Goal: Task Accomplishment & Management: Manage account settings

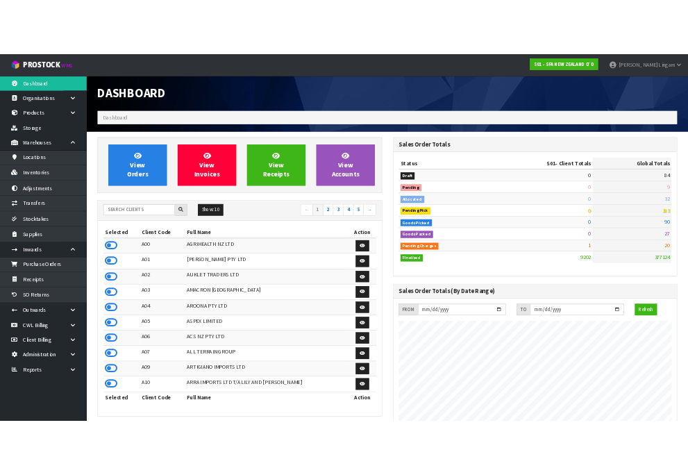
scroll to position [1052, 568]
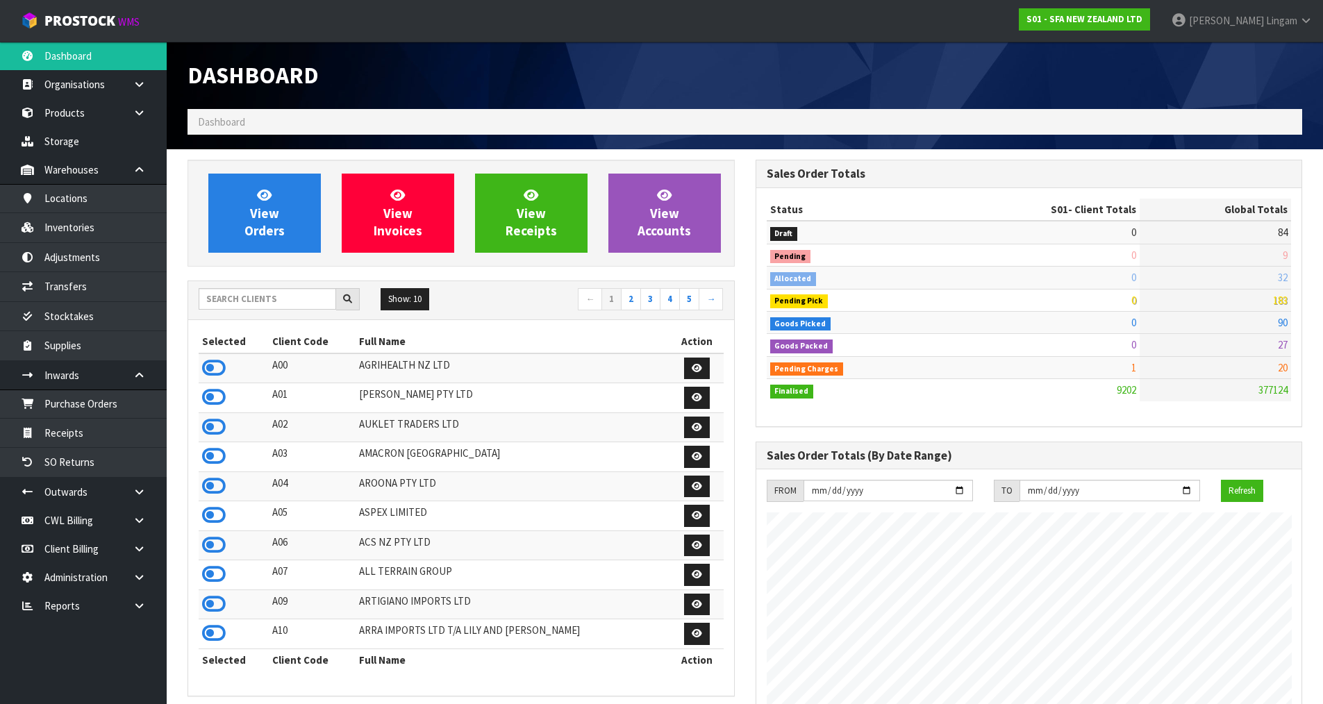
click at [615, 75] on h1 "Dashboard" at bounding box center [461, 76] width 547 height 26
click at [270, 301] on input "text" at bounding box center [268, 299] width 138 height 22
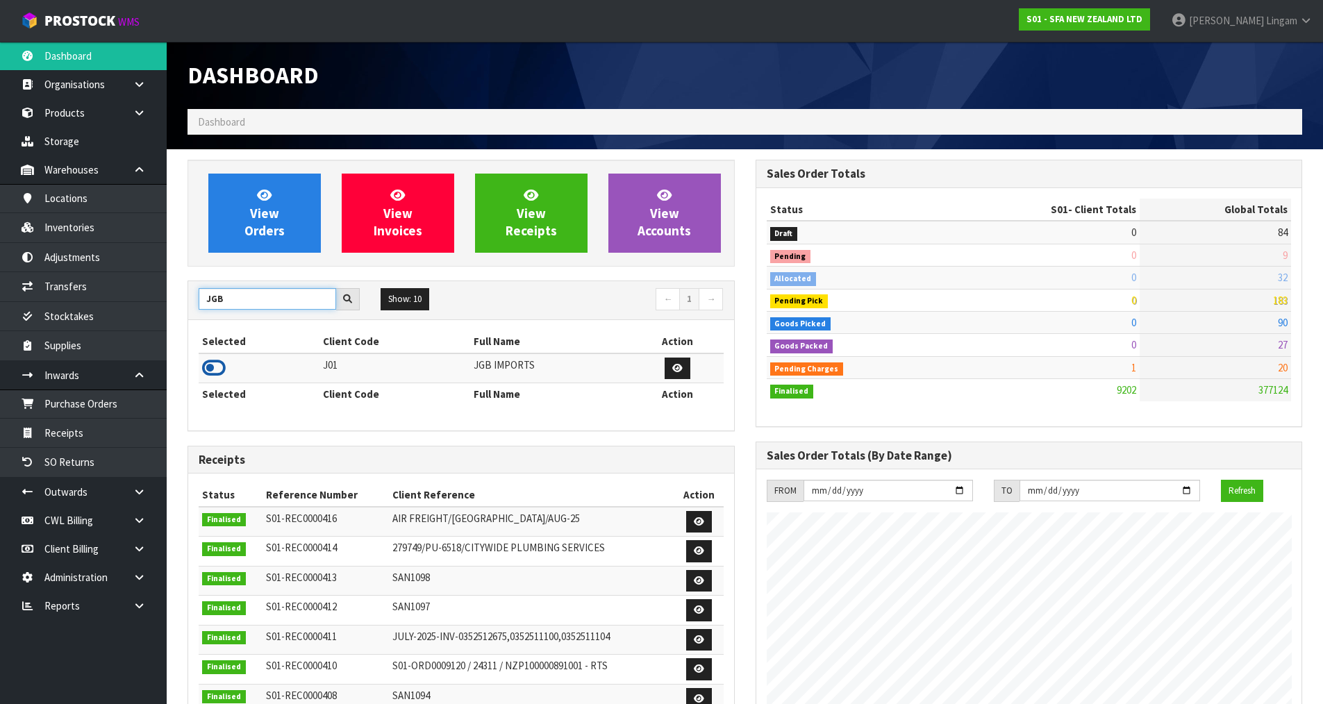
type input "JGB"
click at [210, 370] on icon at bounding box center [214, 368] width 24 height 21
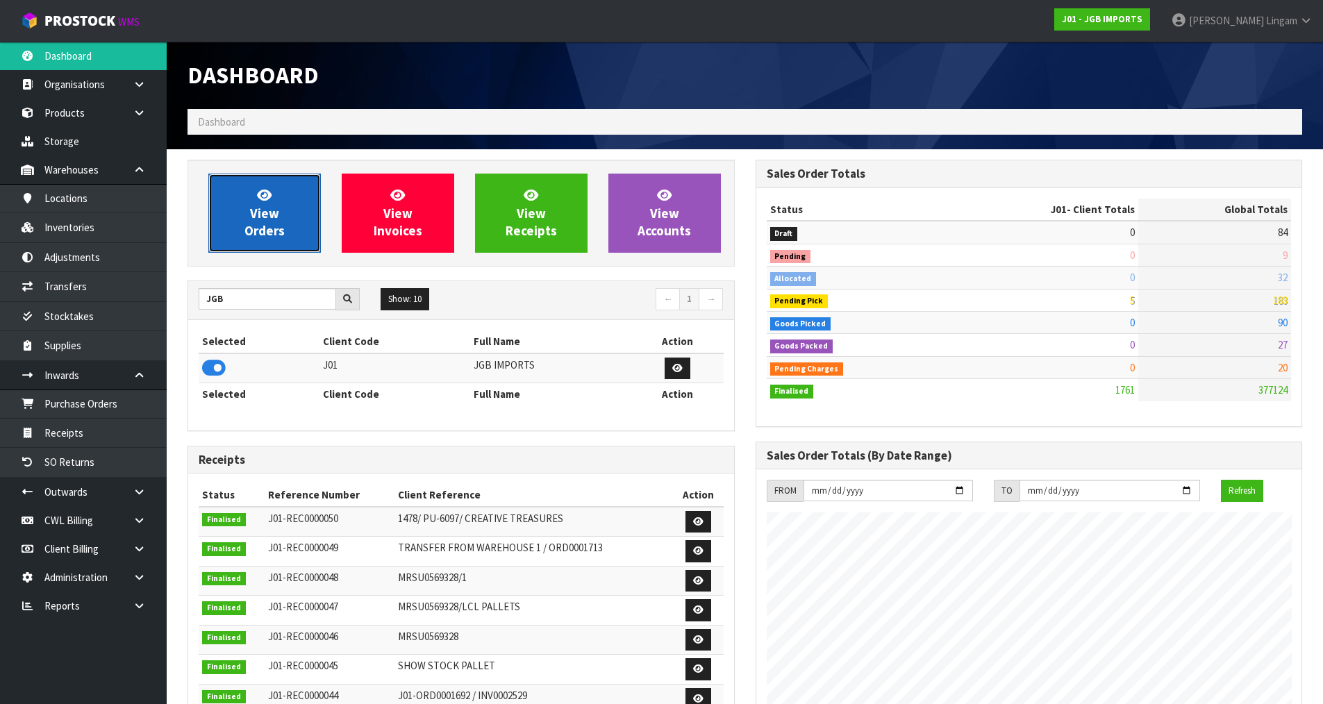
click at [279, 240] on link "View Orders" at bounding box center [264, 213] width 113 height 79
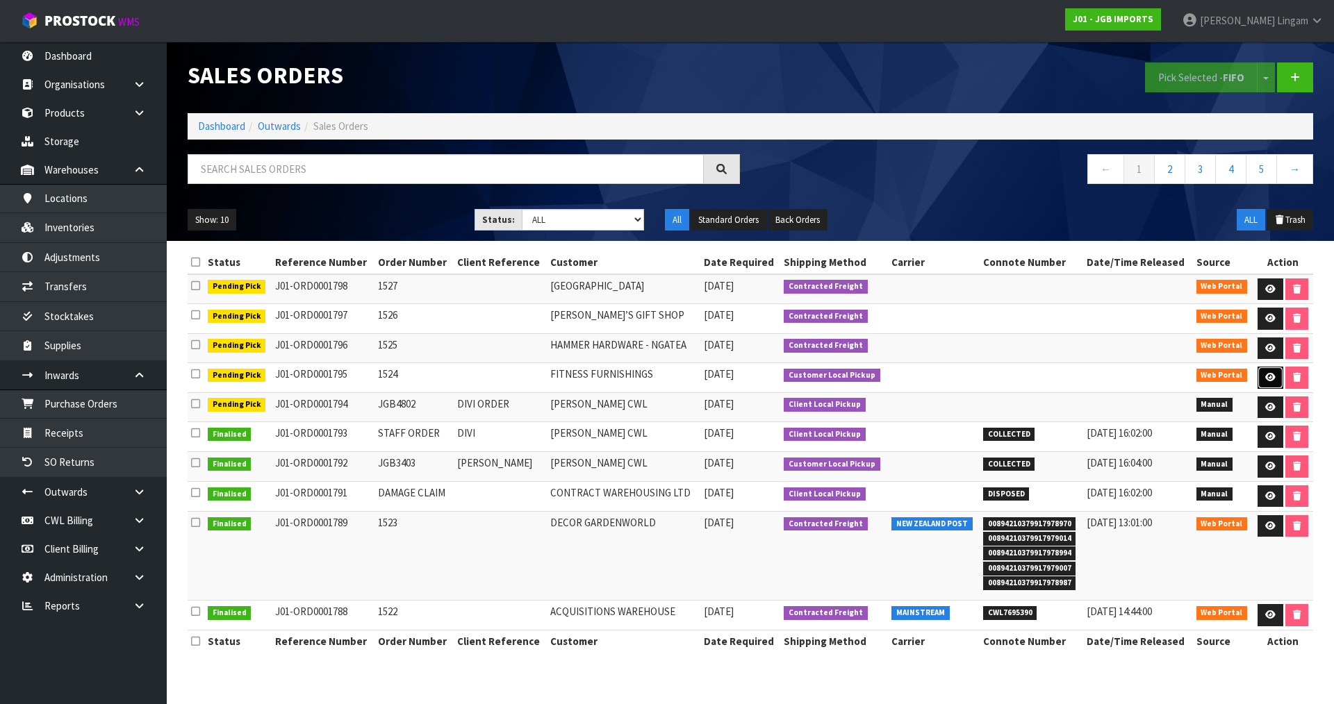
click at [1271, 379] on icon at bounding box center [1270, 377] width 10 height 9
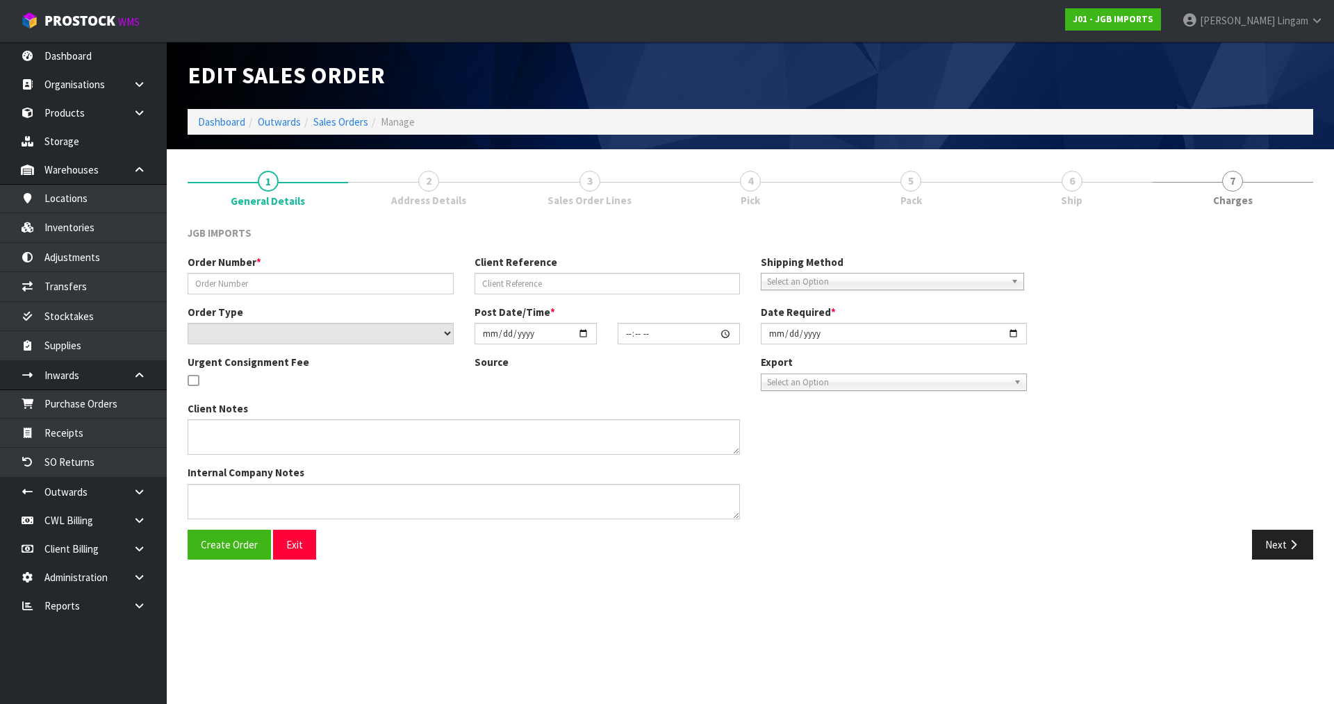
type input "1524"
select select "number:0"
type input "[DATE]"
type input "18:30:00.000"
type input "[DATE]"
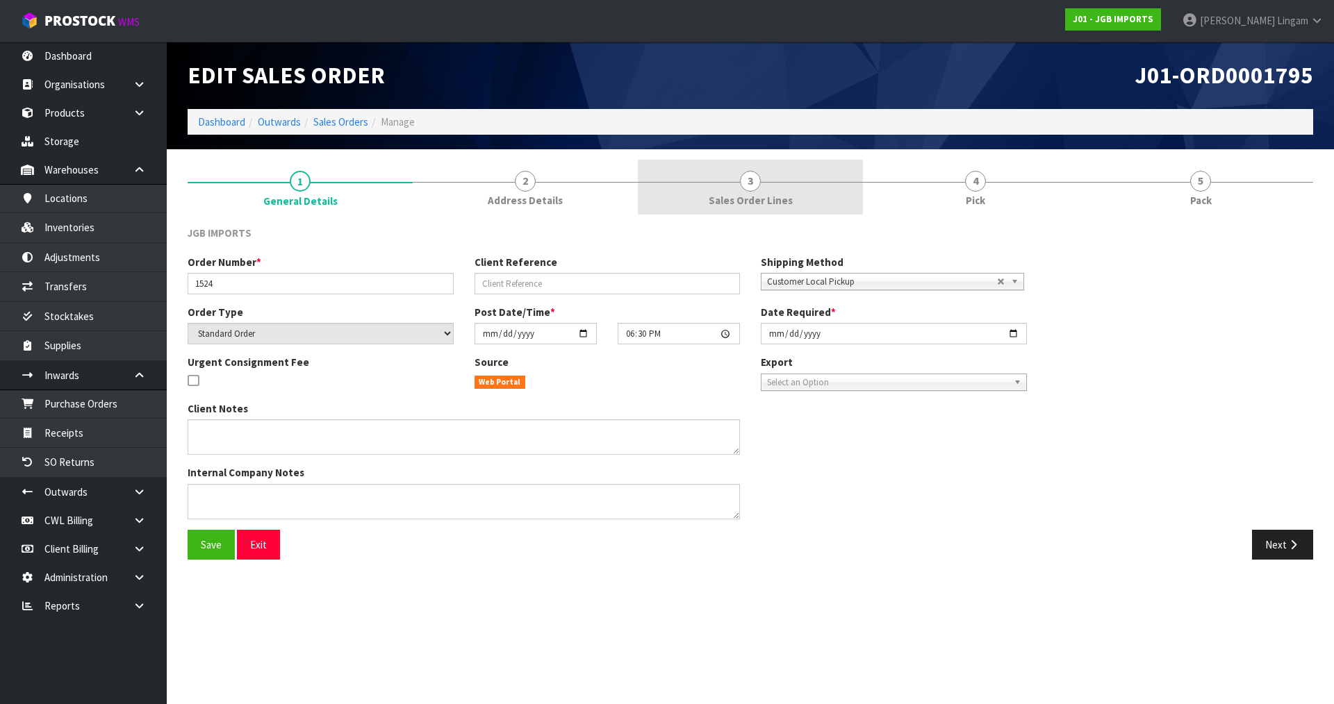
click at [747, 208] on link "3 Sales Order Lines" at bounding box center [750, 187] width 225 height 55
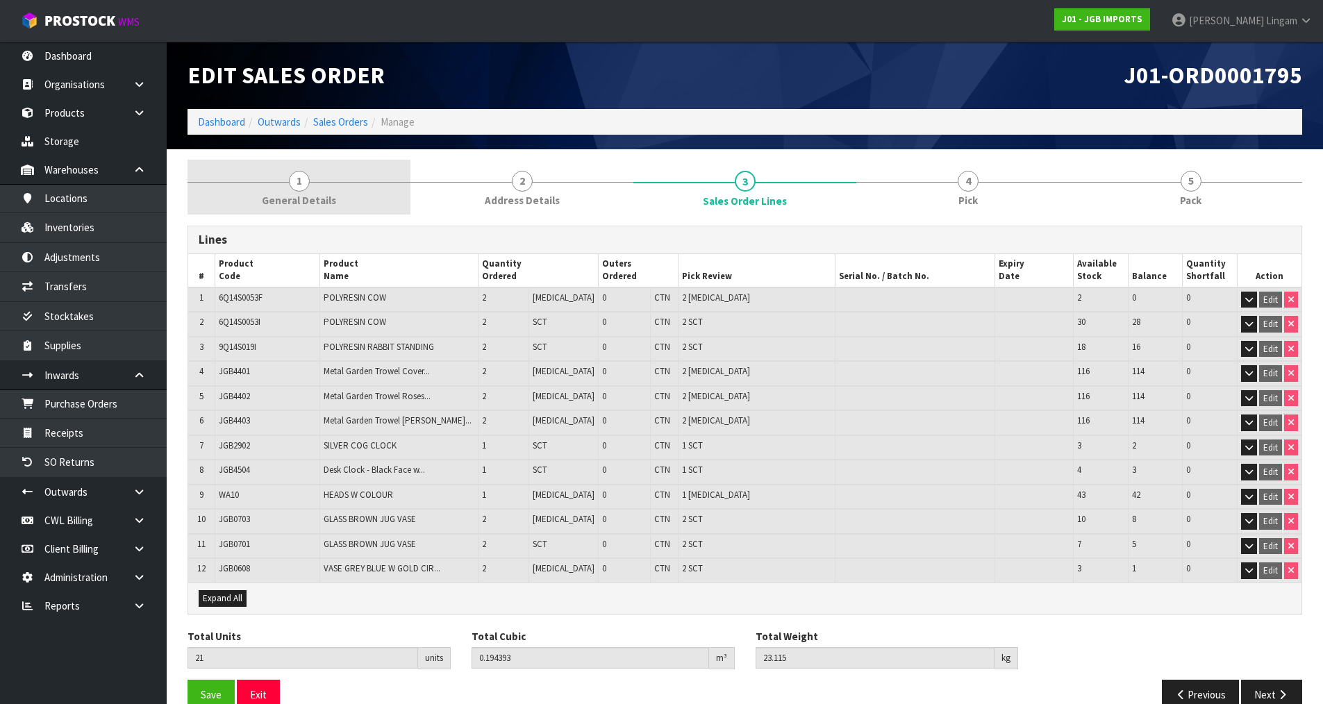
click at [361, 193] on link "1 General Details" at bounding box center [299, 187] width 223 height 55
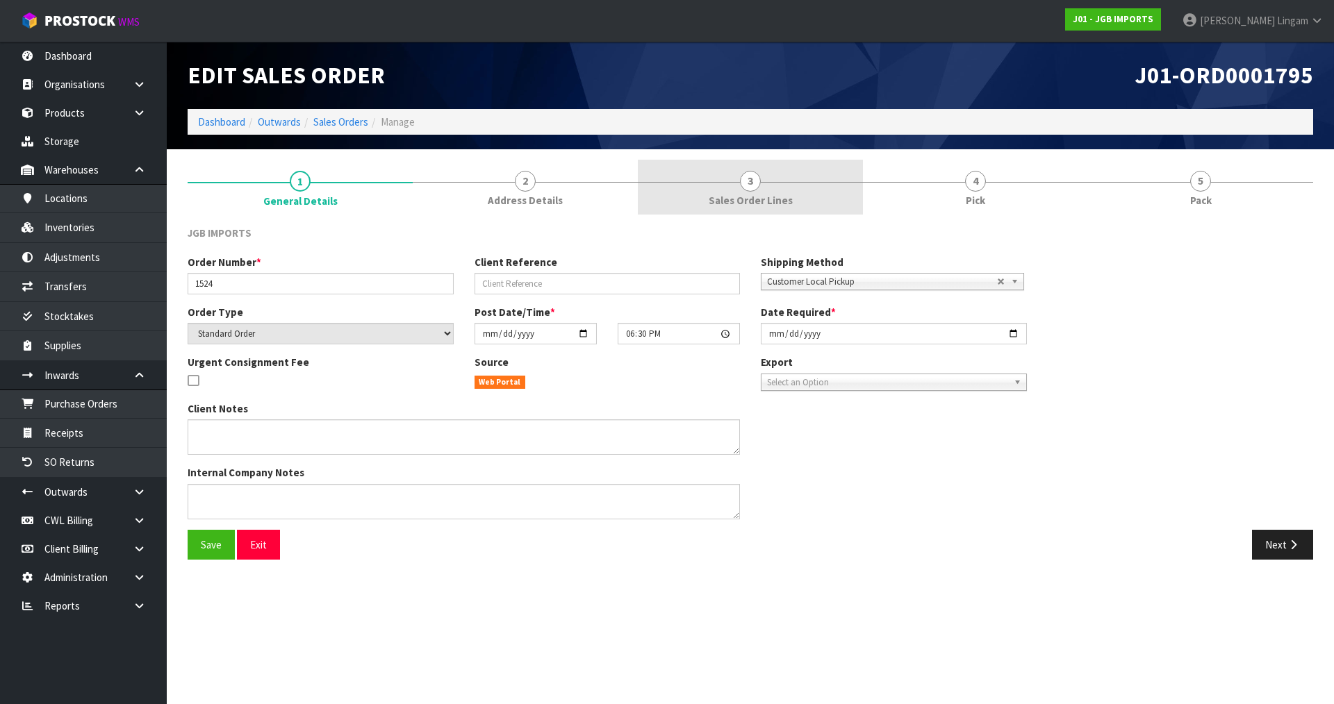
click at [716, 191] on link "3 Sales Order Lines" at bounding box center [750, 187] width 225 height 55
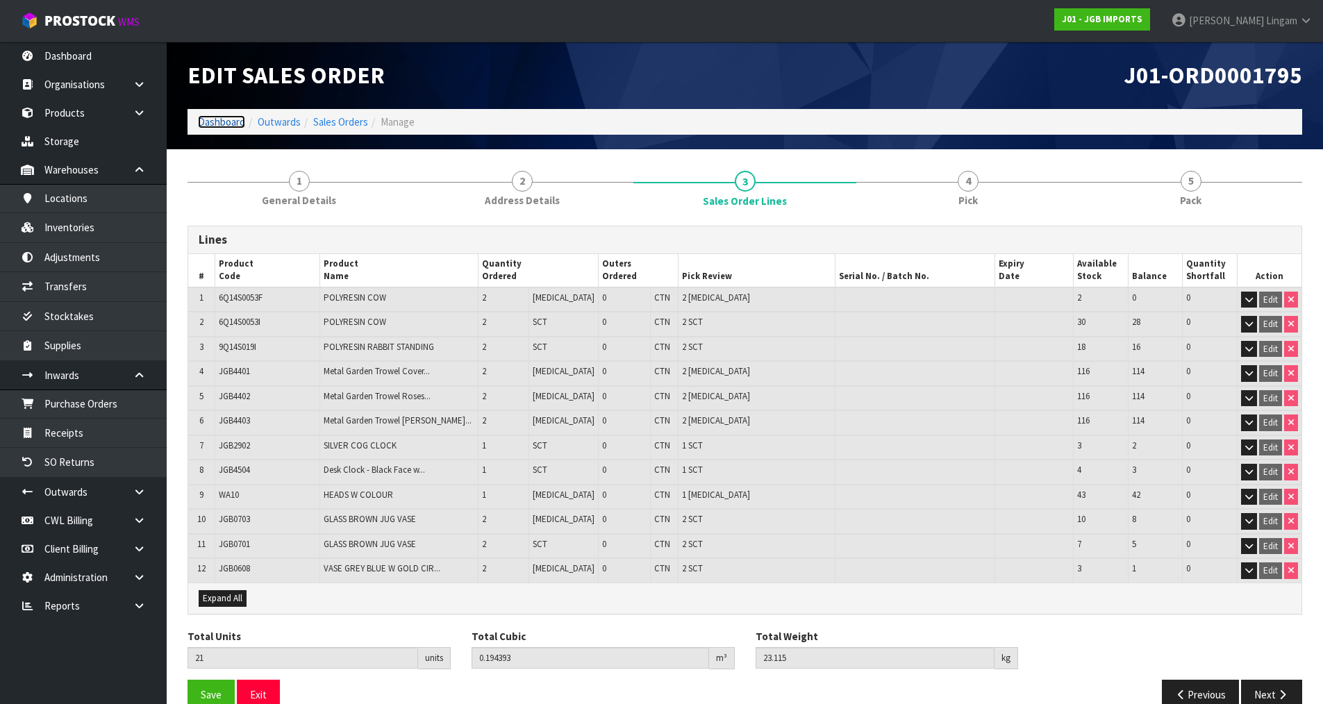
click at [217, 124] on link "Dashboard" at bounding box center [221, 121] width 47 height 13
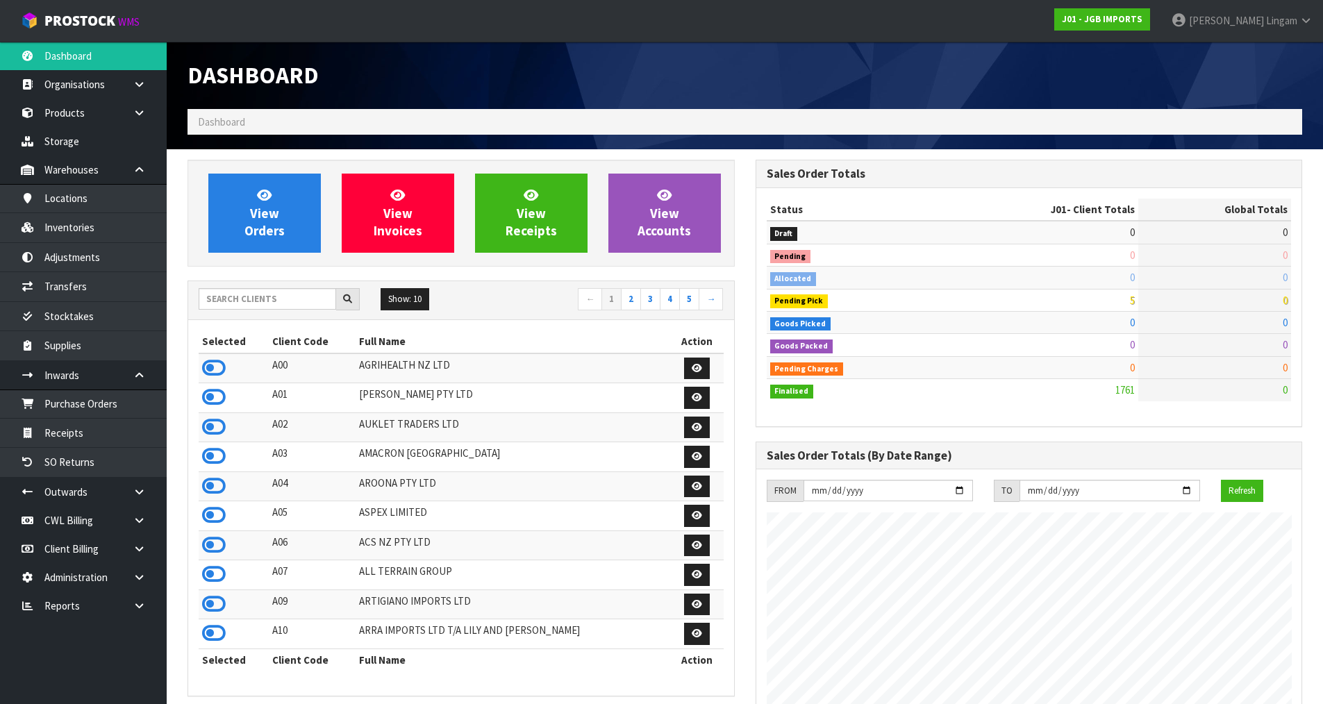
scroll to position [1052, 568]
click at [311, 309] on input "text" at bounding box center [268, 299] width 138 height 22
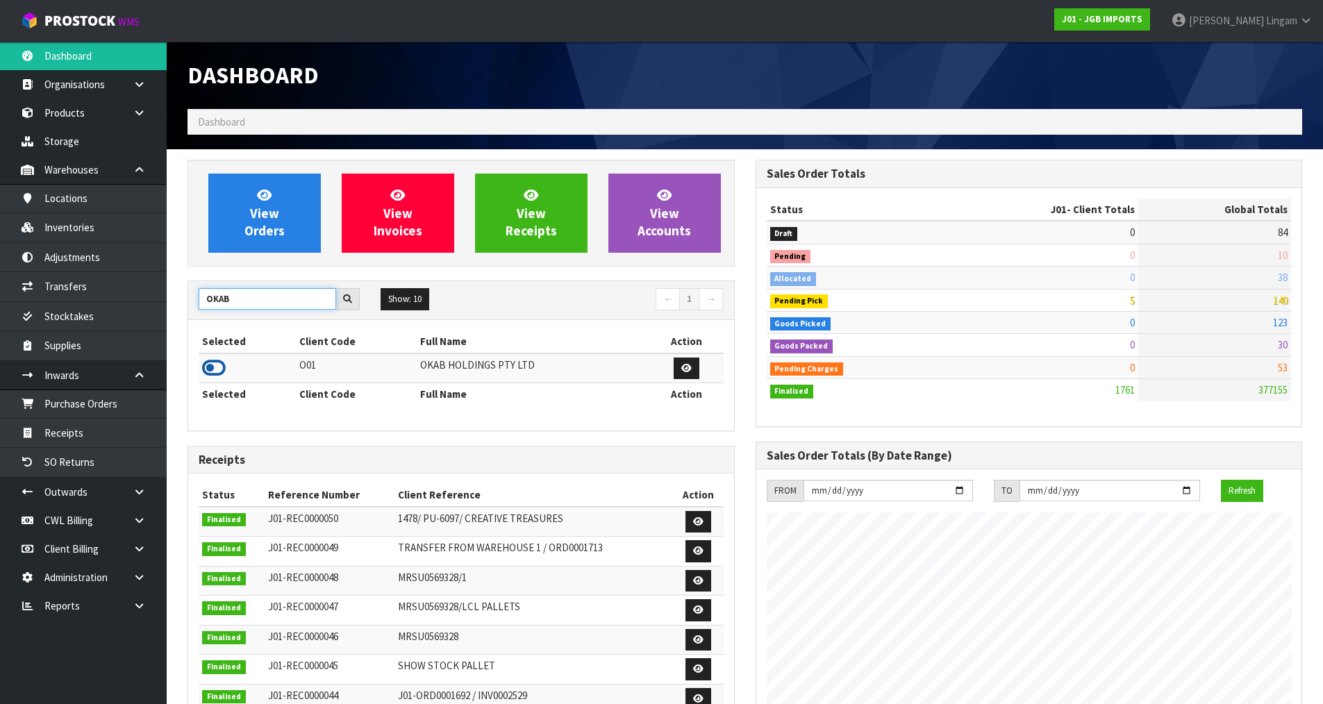
type input "OKAB"
click at [218, 372] on icon at bounding box center [214, 368] width 24 height 21
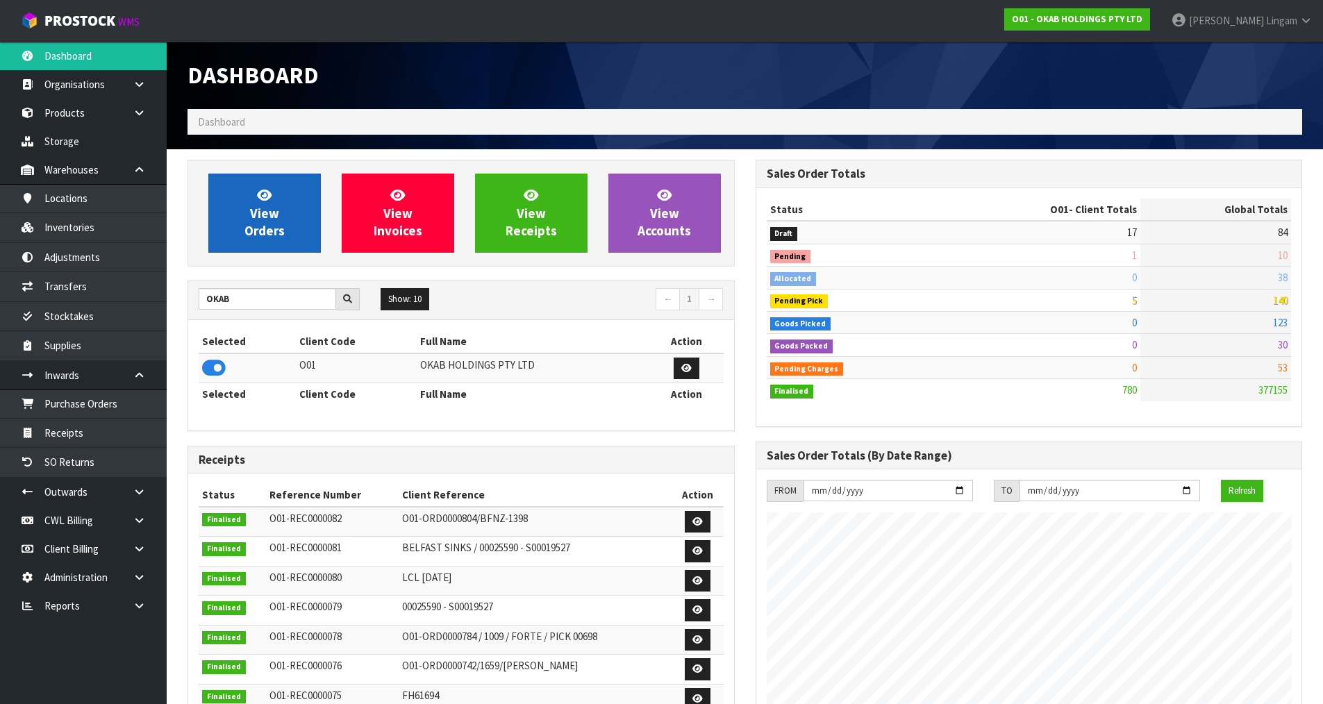
scroll to position [895, 568]
click at [266, 231] on span "View Orders" at bounding box center [265, 213] width 40 height 52
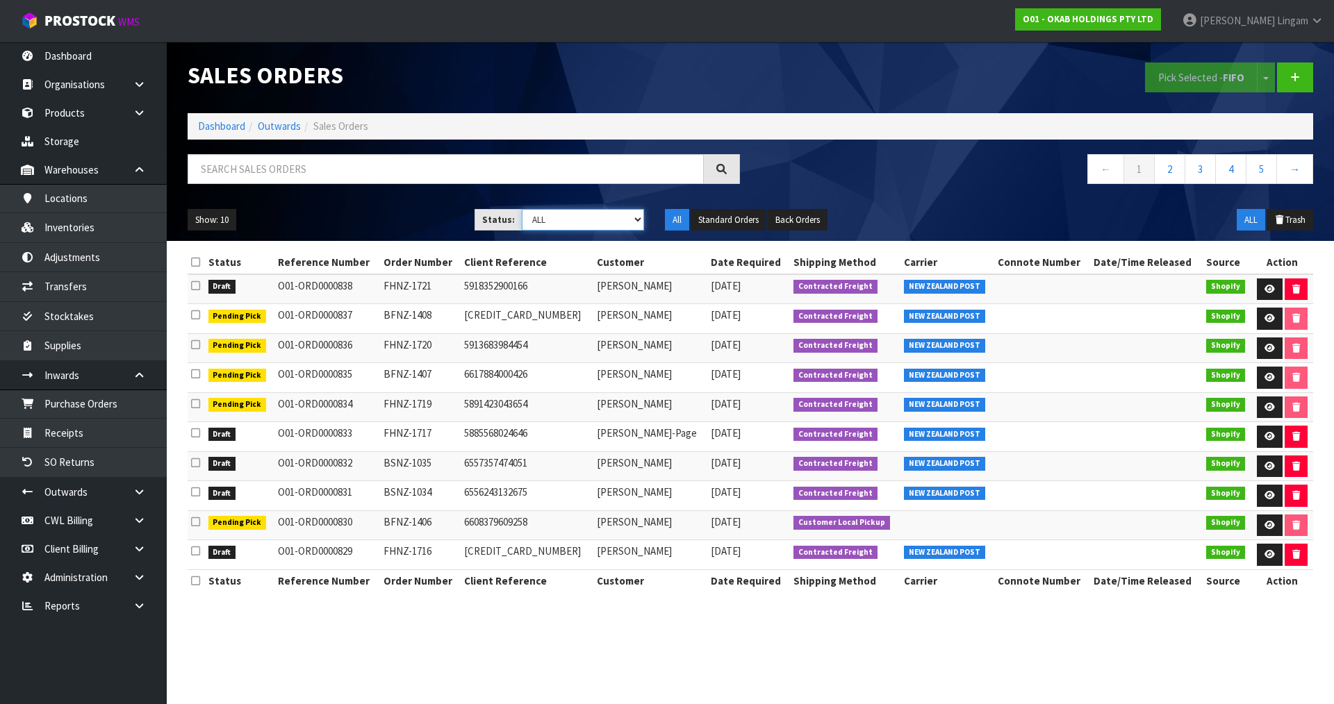
click at [616, 218] on select "Draft Pending Allocated Pending Pick Goods Picked Goods Packed Pending Charges …" at bounding box center [583, 220] width 123 height 22
select select "string:3"
click at [522, 209] on select "Draft Pending Allocated Pending Pick Goods Picked Goods Packed Pending Charges …" at bounding box center [583, 220] width 123 height 22
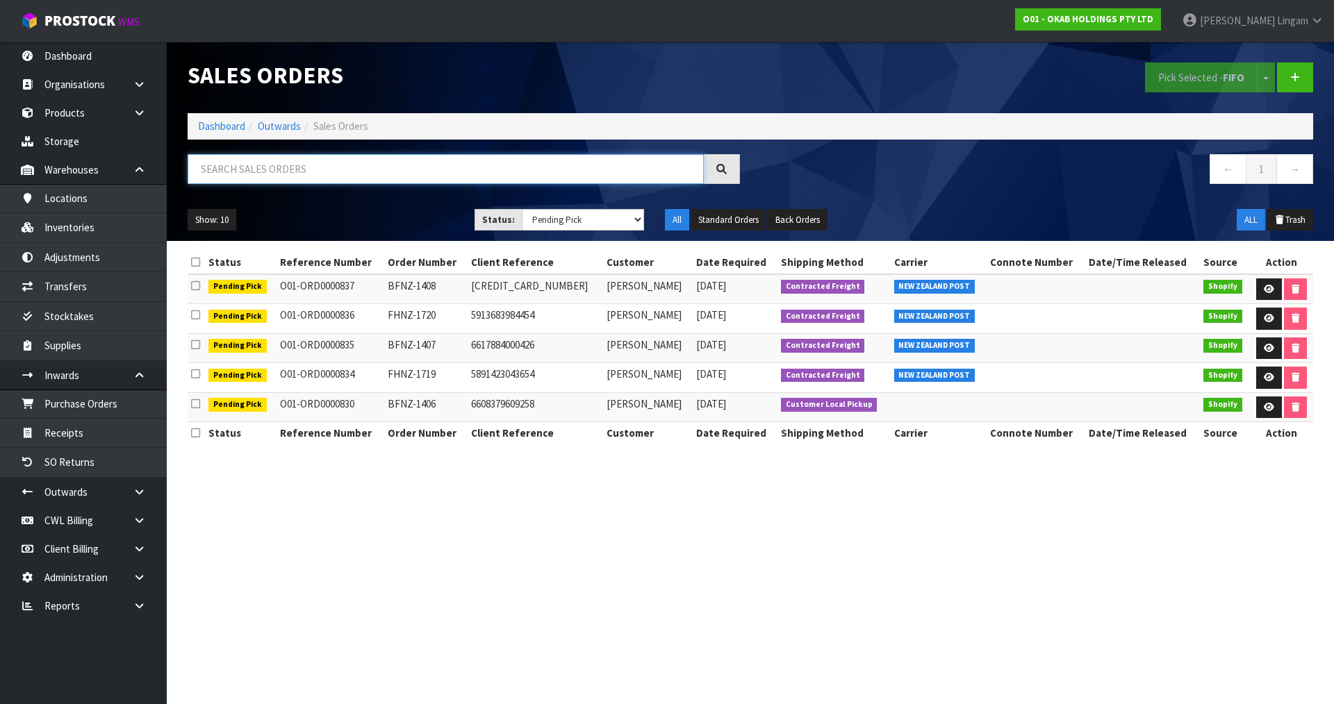
click at [312, 164] on input "text" at bounding box center [446, 169] width 516 height 30
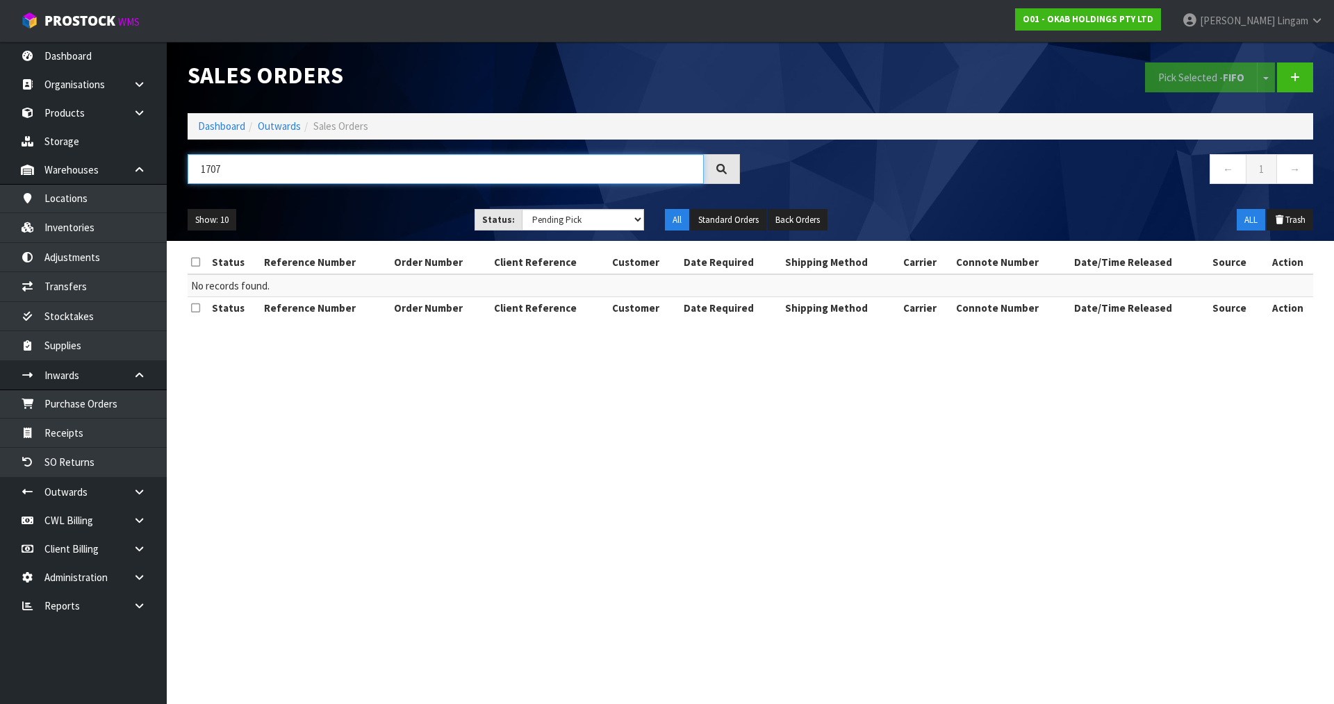
type input "1707"
click at [604, 218] on select "Draft Pending Allocated Pending Pick Goods Picked Goods Packed Pending Charges …" at bounding box center [583, 220] width 123 height 22
select select "string:ALL"
click at [522, 209] on select "Draft Pending Allocated Pending Pick Goods Picked Goods Packed Pending Charges …" at bounding box center [583, 220] width 123 height 22
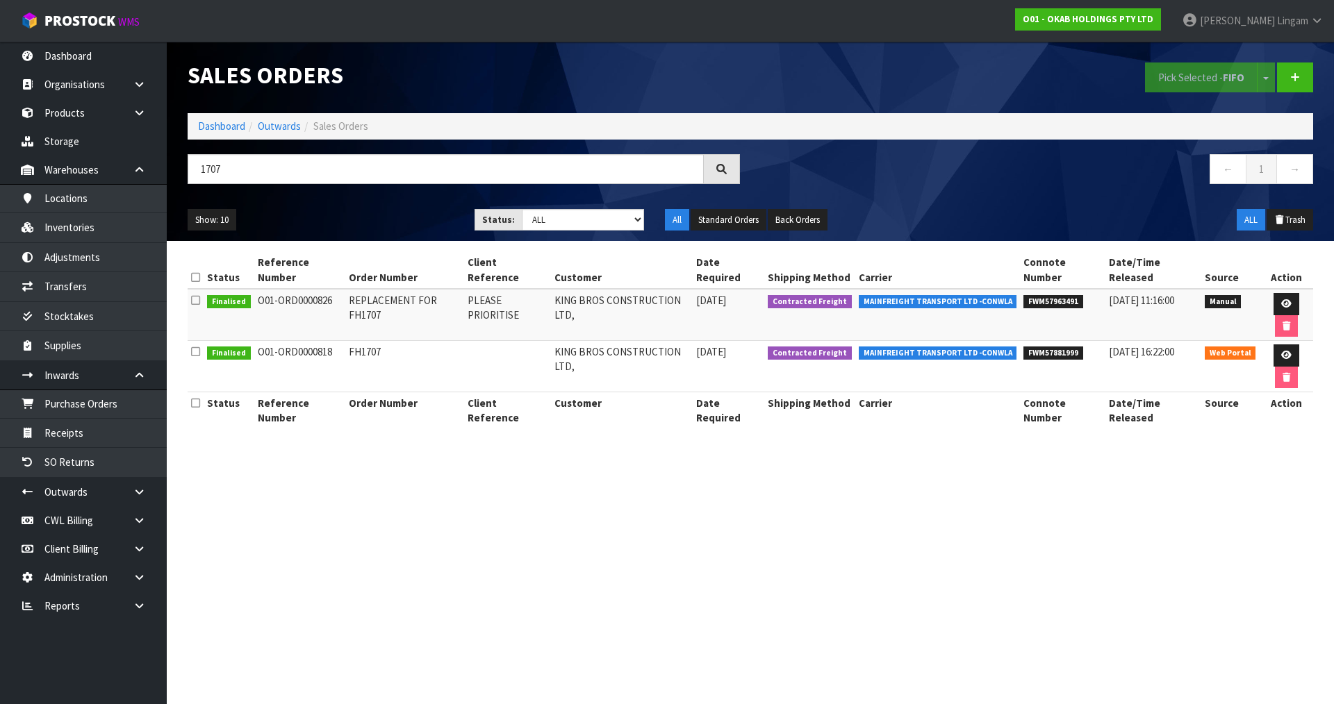
click at [500, 575] on section "Sales Orders Pick Selected - FIFO Split button! FIFO - First In First Out FEFO …" at bounding box center [667, 352] width 1334 height 704
click at [219, 123] on link "Dashboard" at bounding box center [221, 125] width 47 height 13
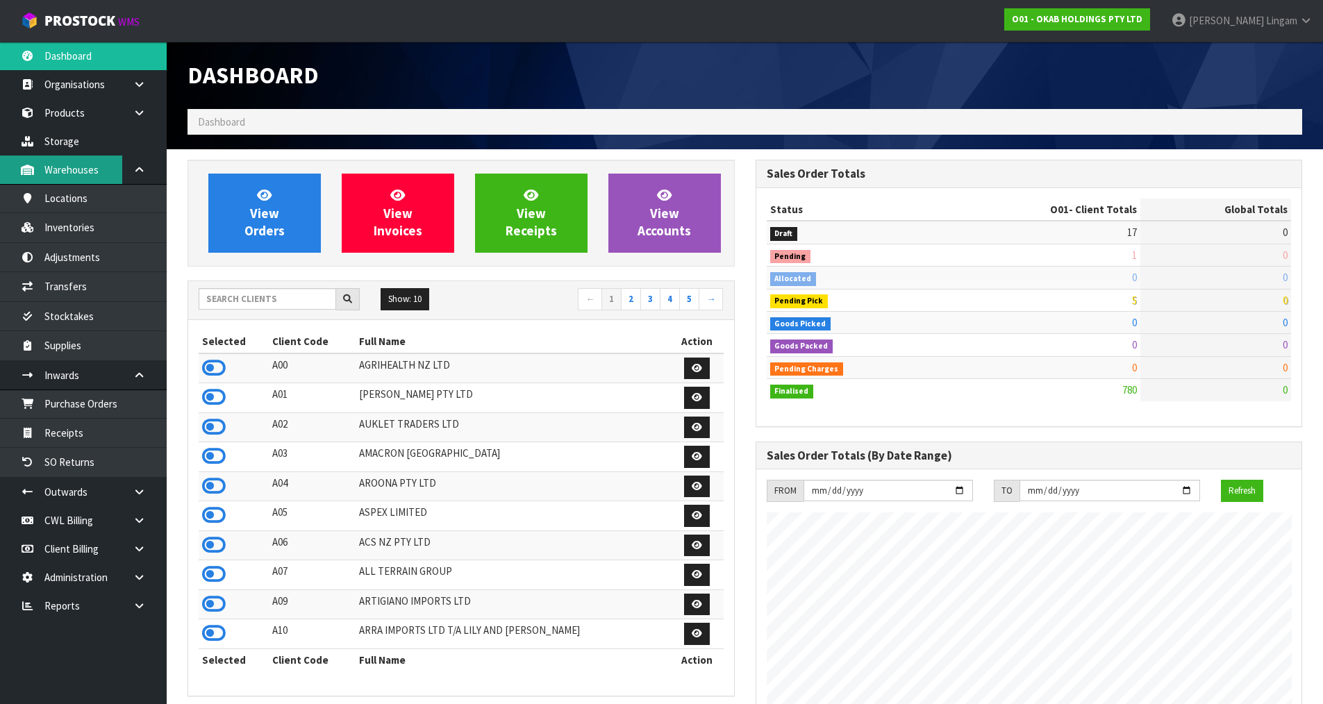
scroll to position [895, 568]
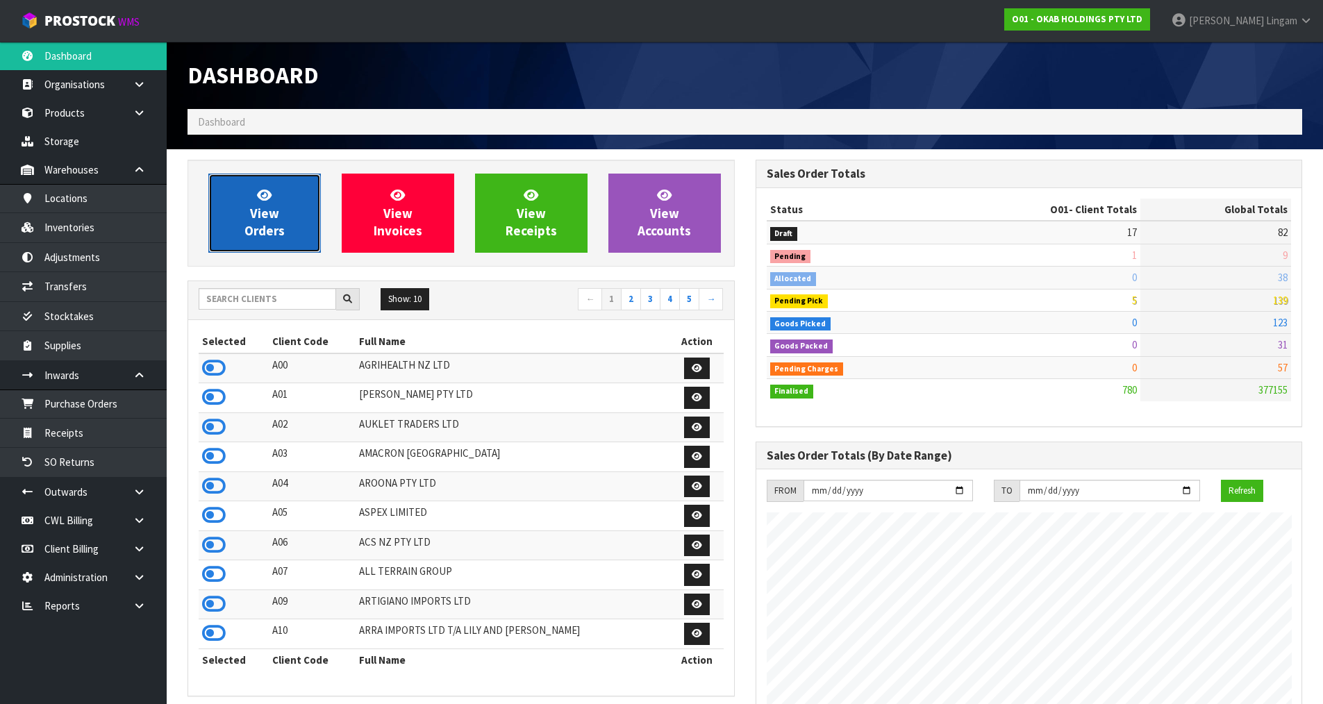
click at [288, 239] on link "View Orders" at bounding box center [264, 213] width 113 height 79
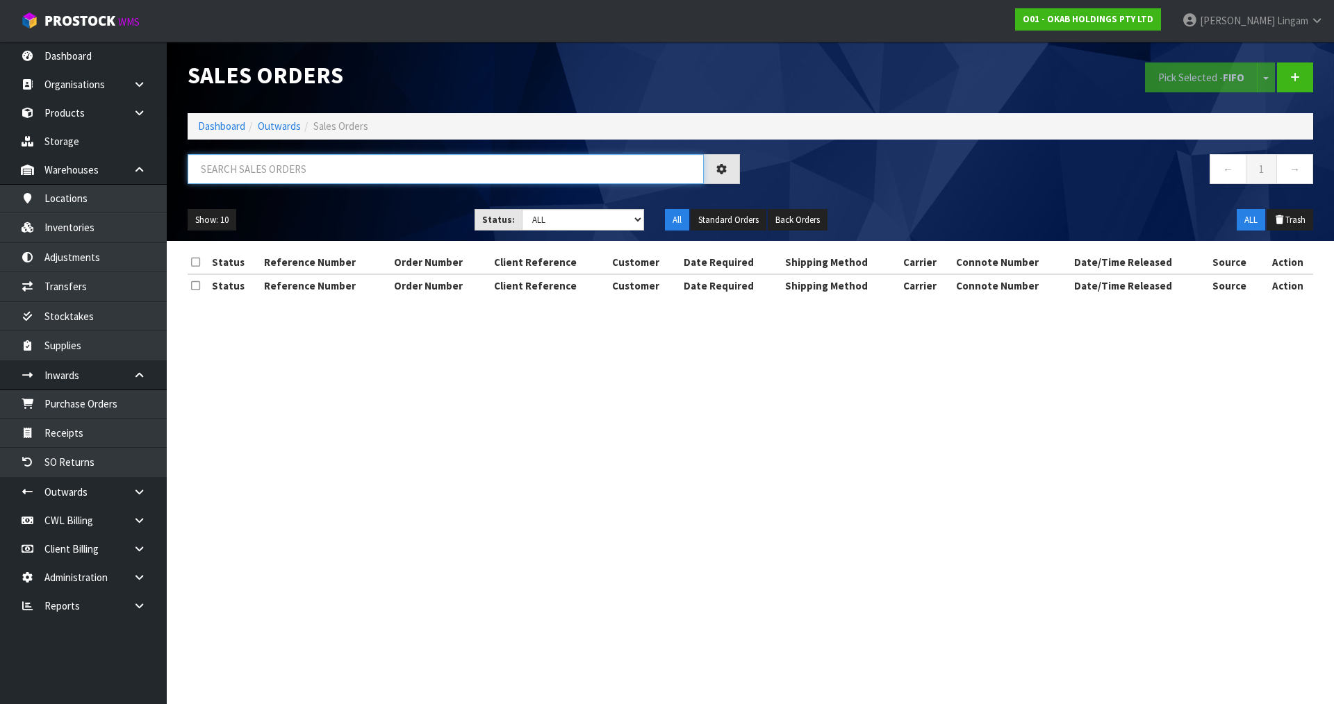
click at [379, 174] on input "text" at bounding box center [446, 169] width 516 height 30
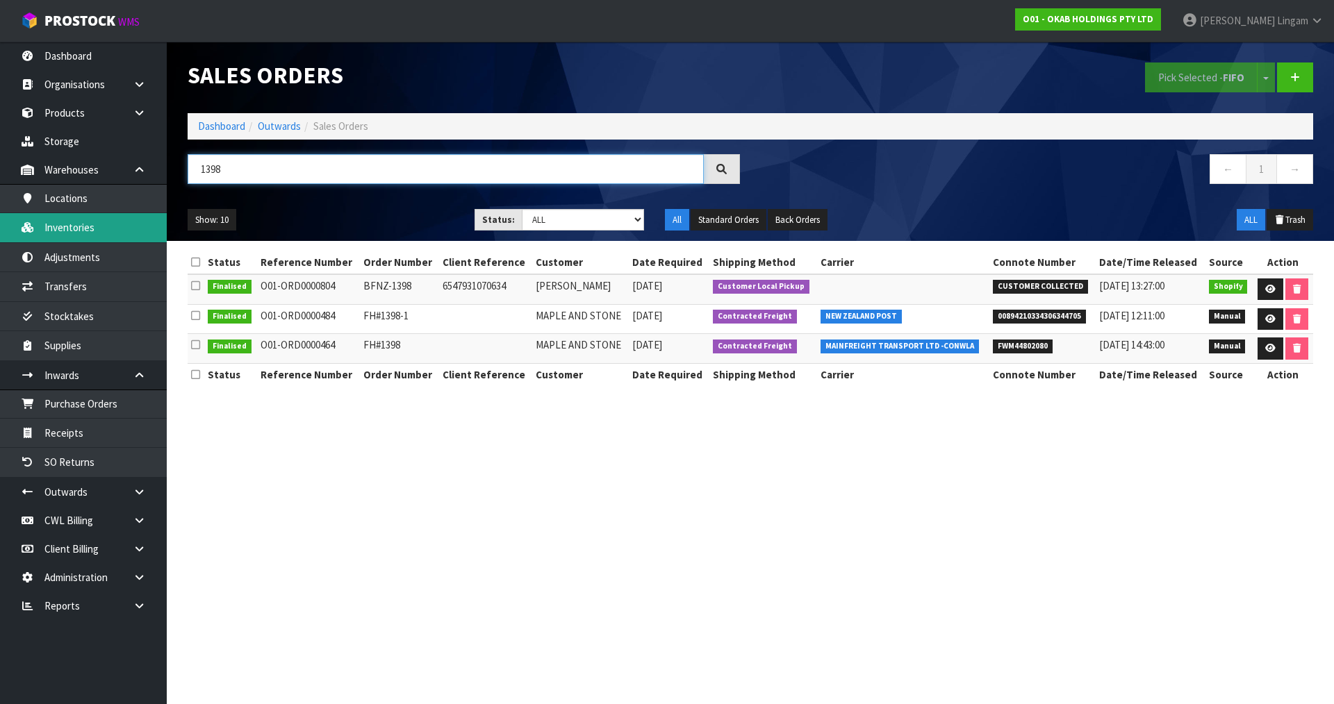
type input "1398"
click at [212, 124] on link "Dashboard" at bounding box center [221, 125] width 47 height 13
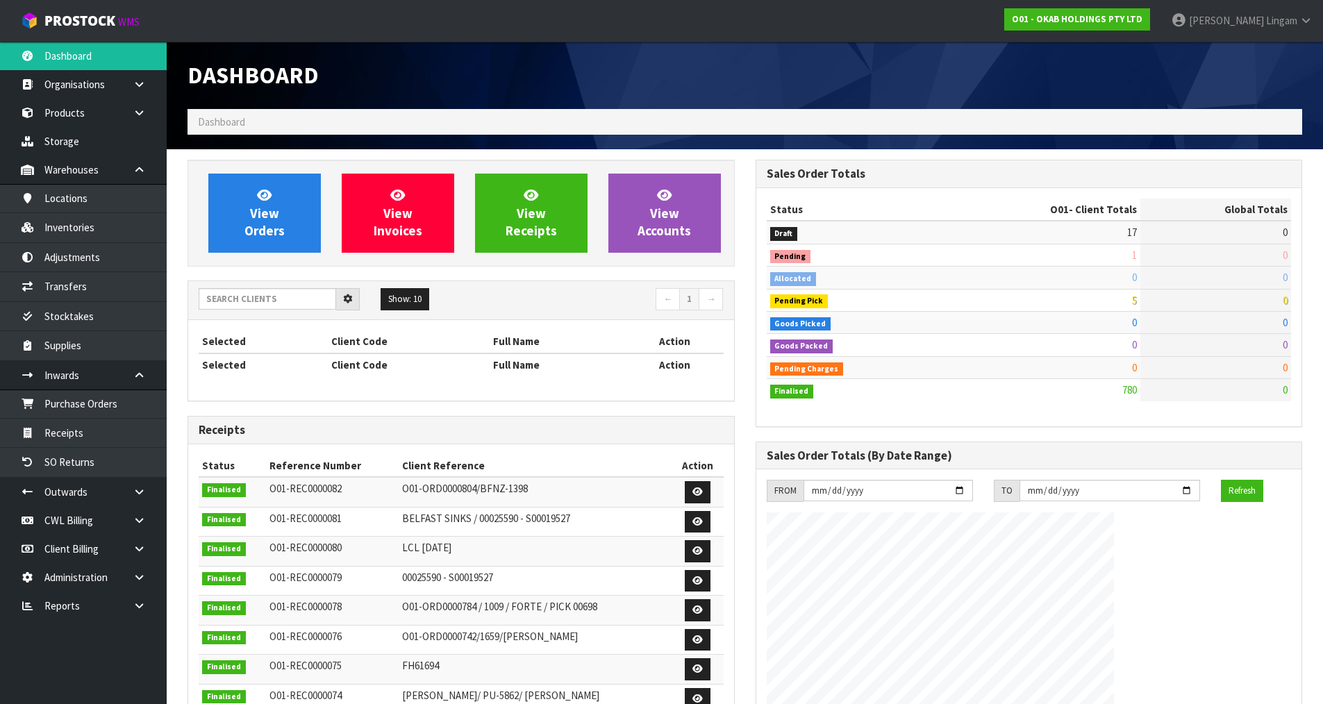
scroll to position [895, 568]
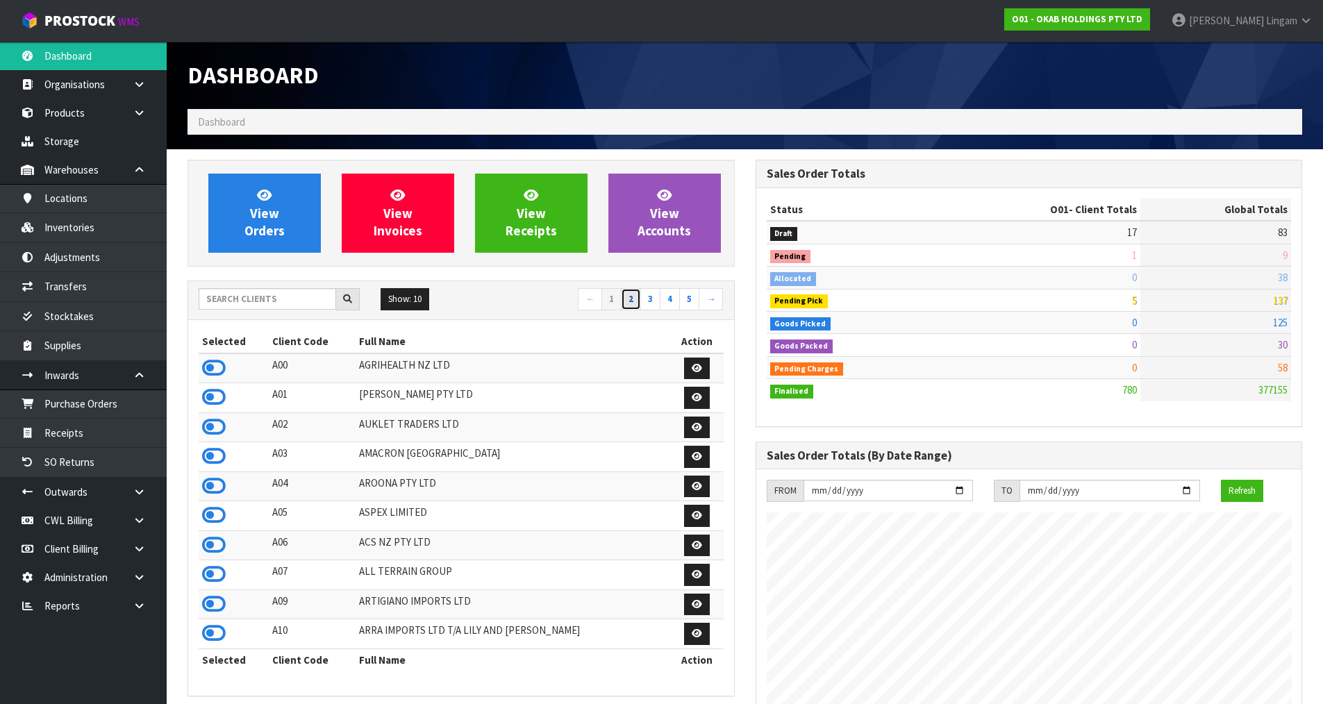
click at [635, 300] on link "2" at bounding box center [631, 299] width 20 height 22
click at [217, 431] on icon at bounding box center [214, 427] width 24 height 21
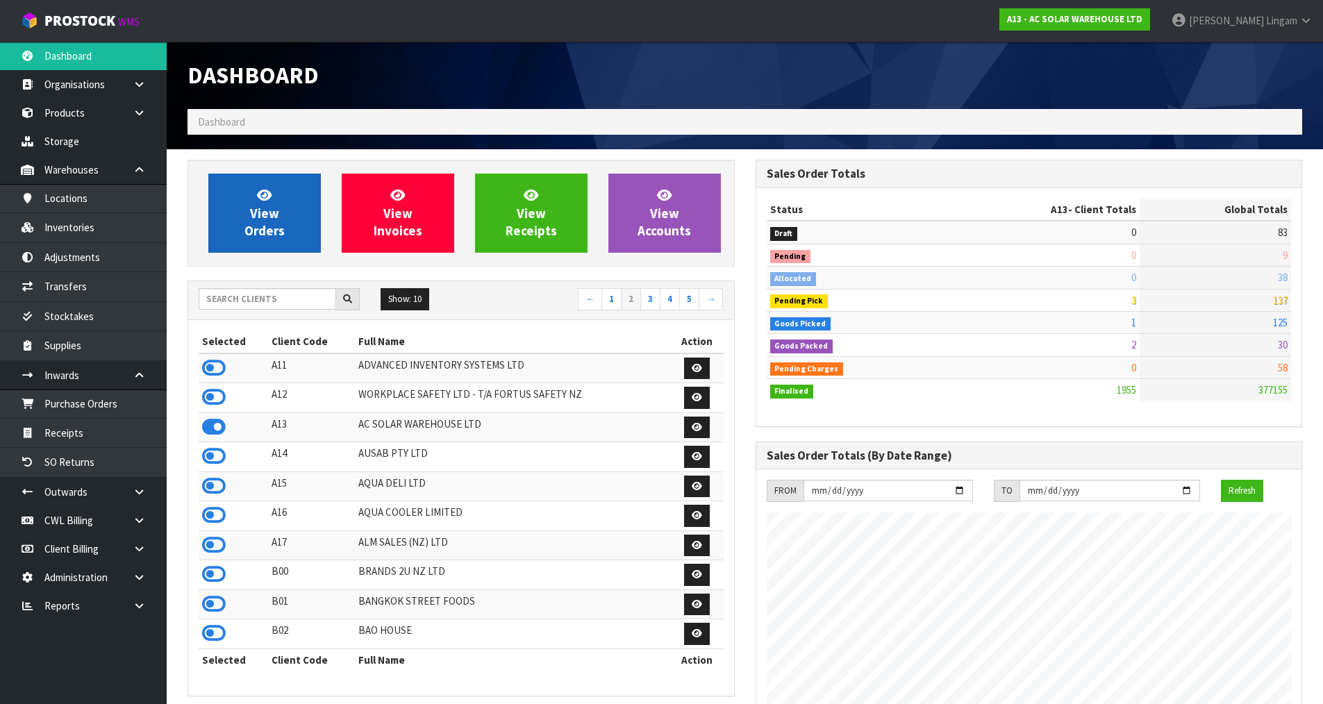
scroll to position [1111, 568]
click at [281, 239] on link "View Orders" at bounding box center [264, 213] width 113 height 79
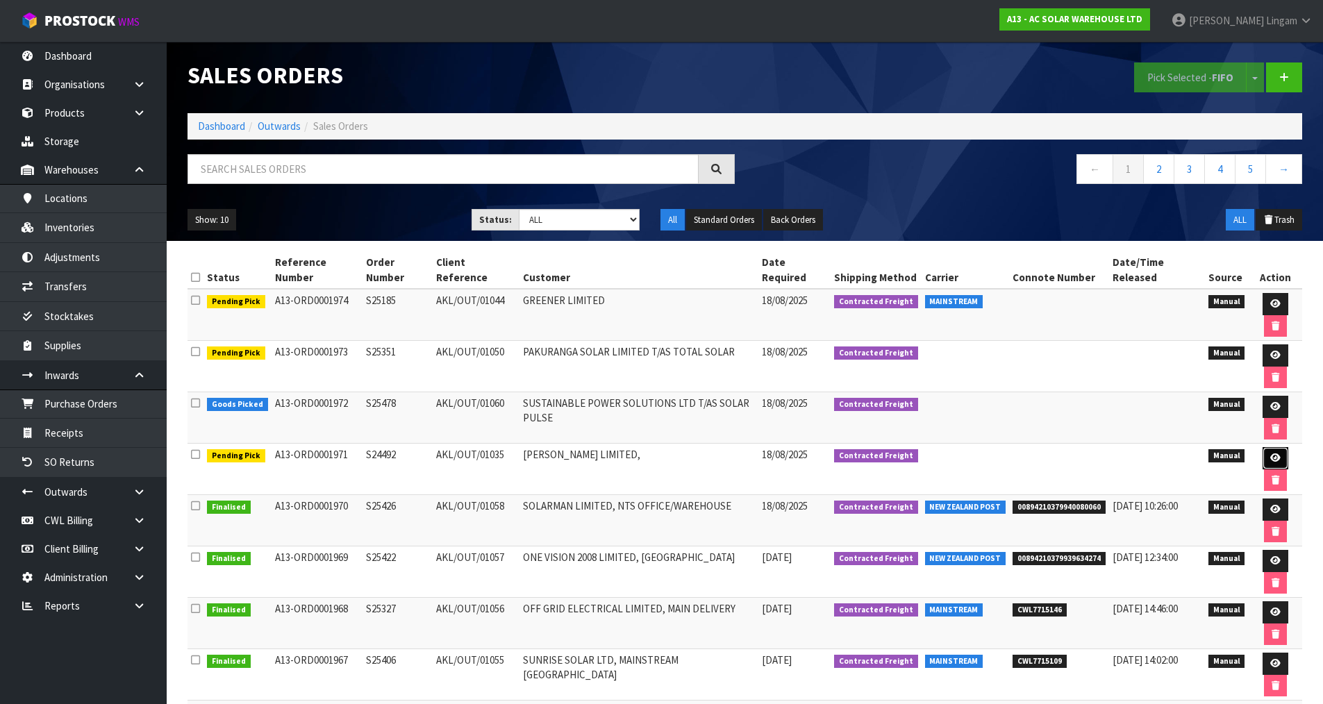
click at [1273, 456] on icon at bounding box center [1276, 458] width 10 height 9
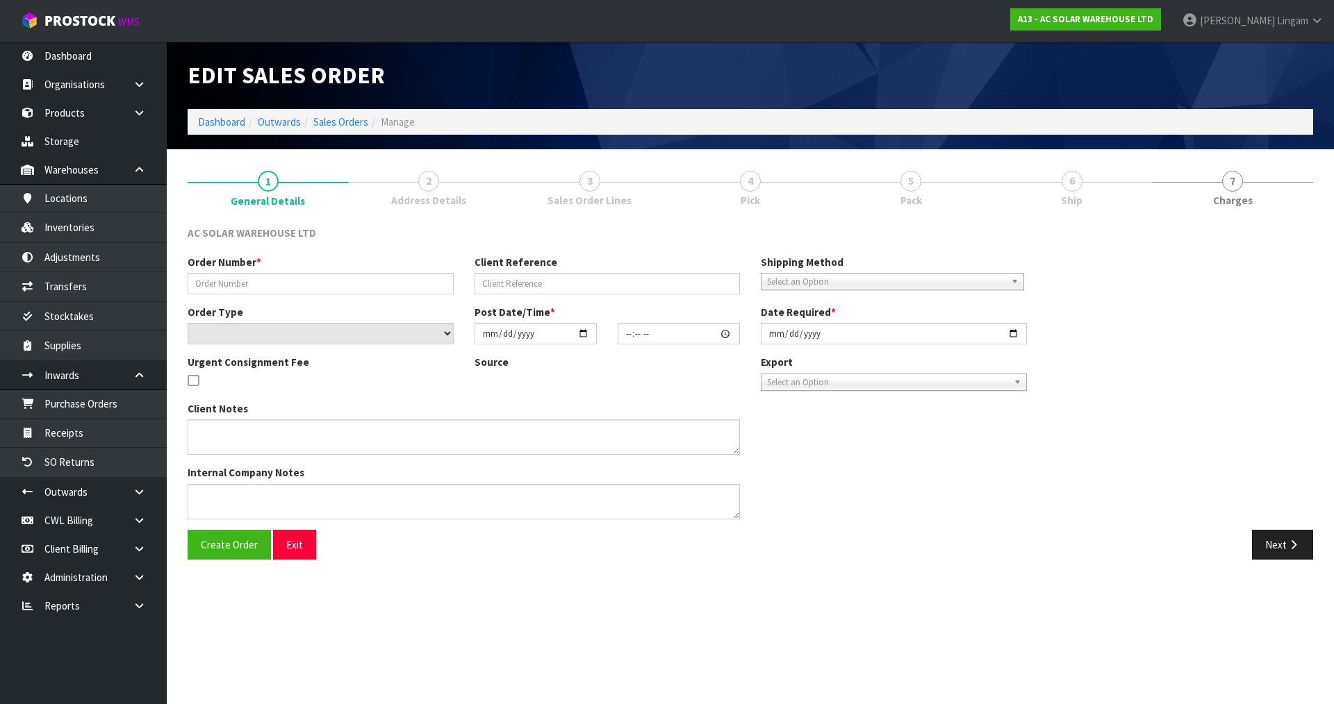
type input "S24492"
type input "AKL/OUT/01035"
select select "number:0"
type input "[DATE]"
type input "08:30:00.000"
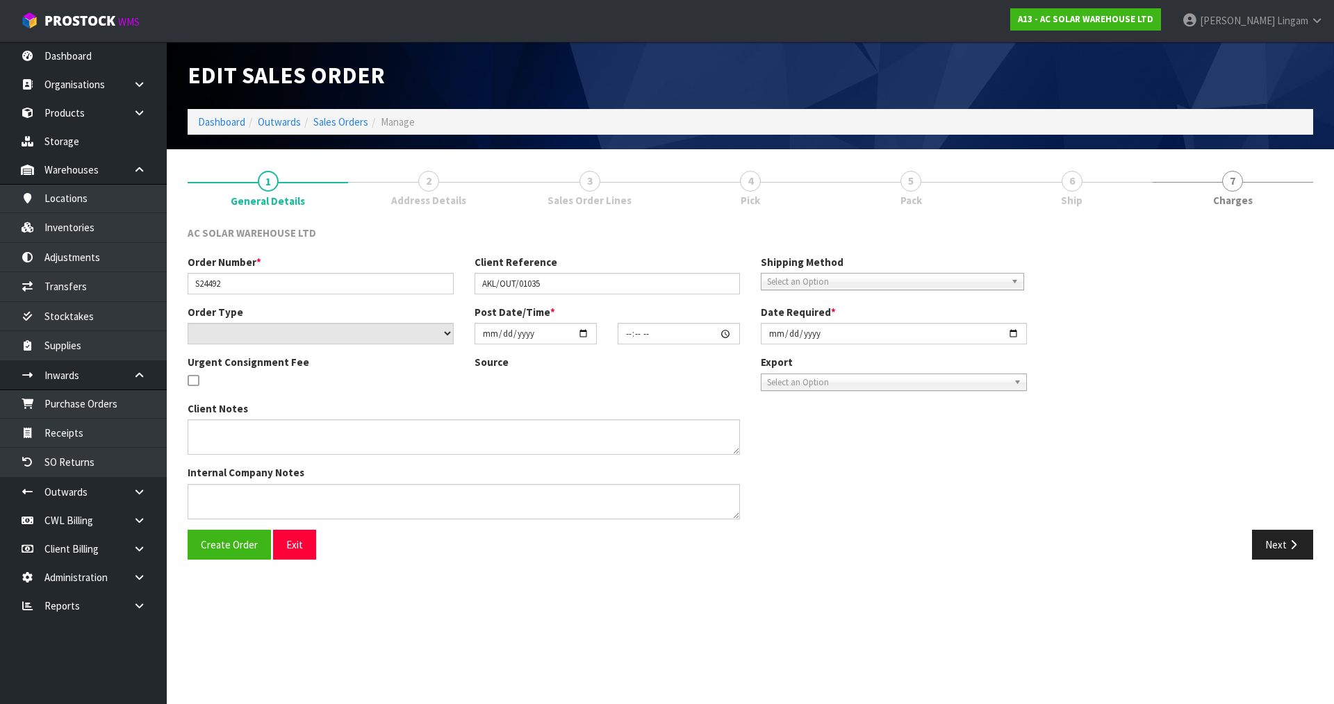
type input "[DATE]"
type textarea "SEND WITH NZ POST"
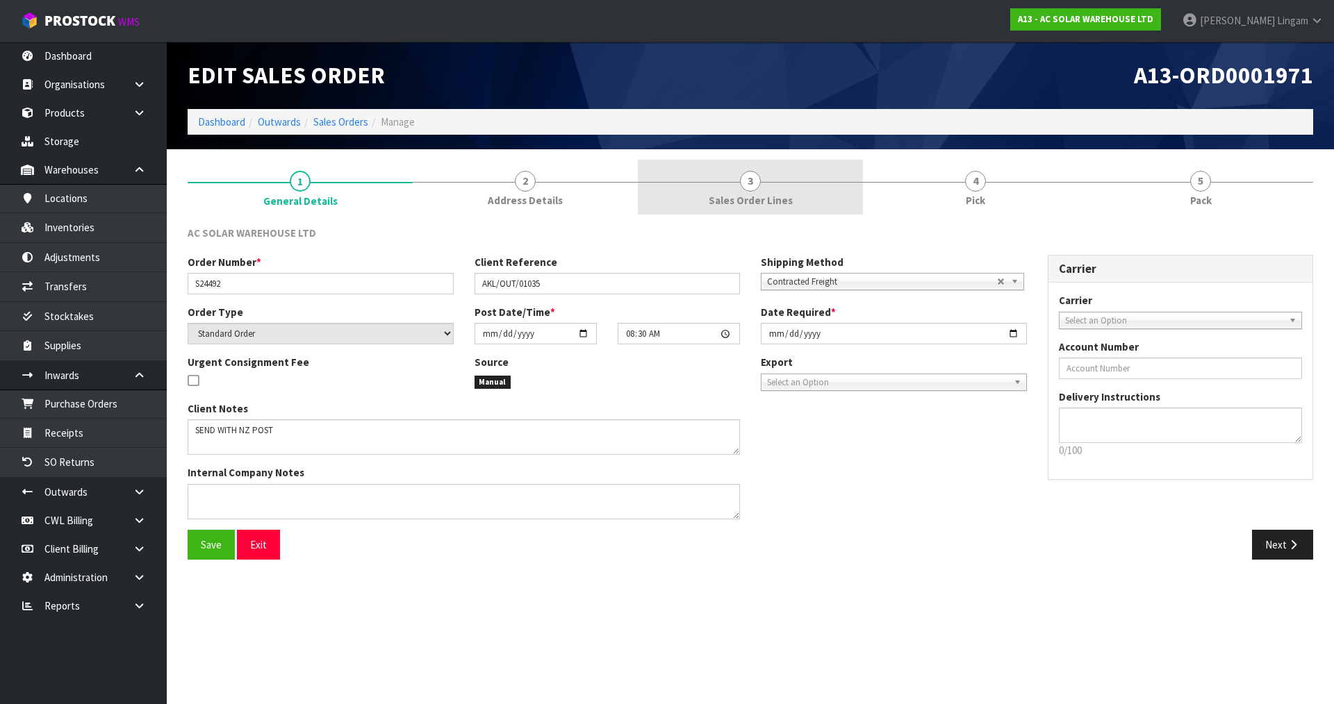
click at [758, 204] on span "Sales Order Lines" at bounding box center [751, 200] width 84 height 15
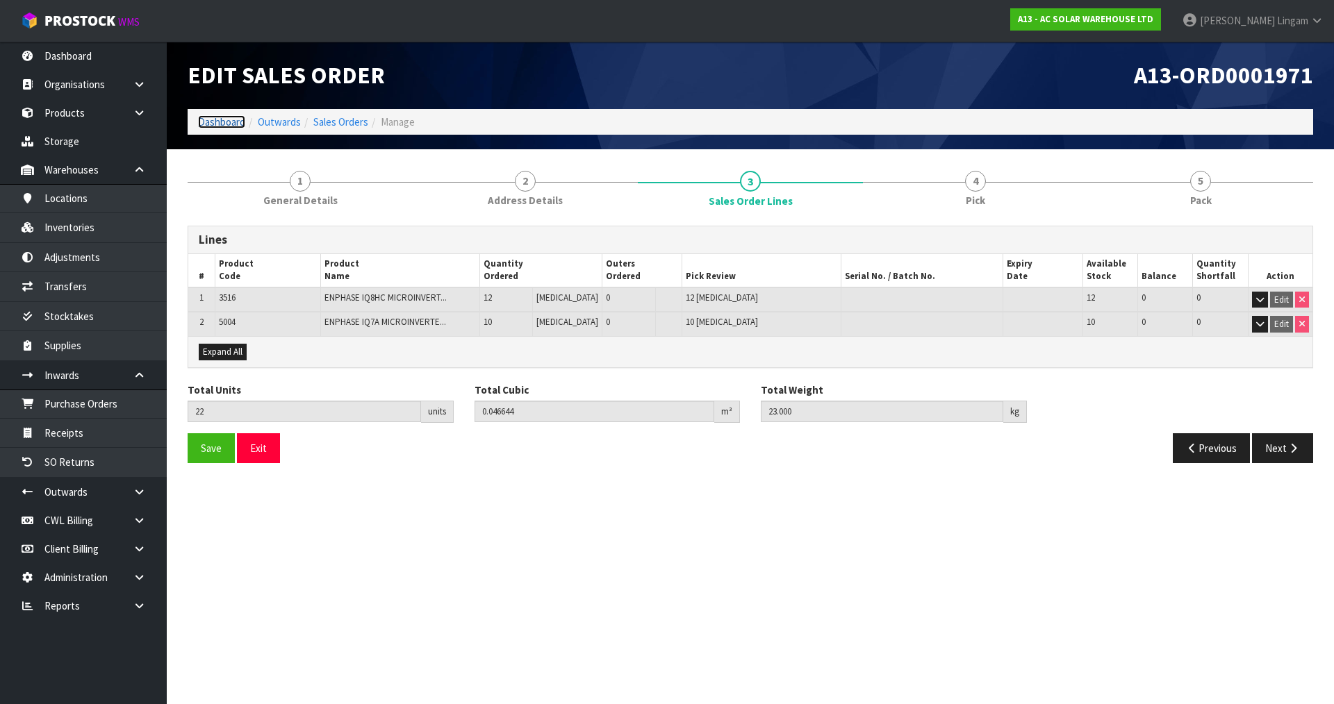
click at [215, 123] on link "Dashboard" at bounding box center [221, 121] width 47 height 13
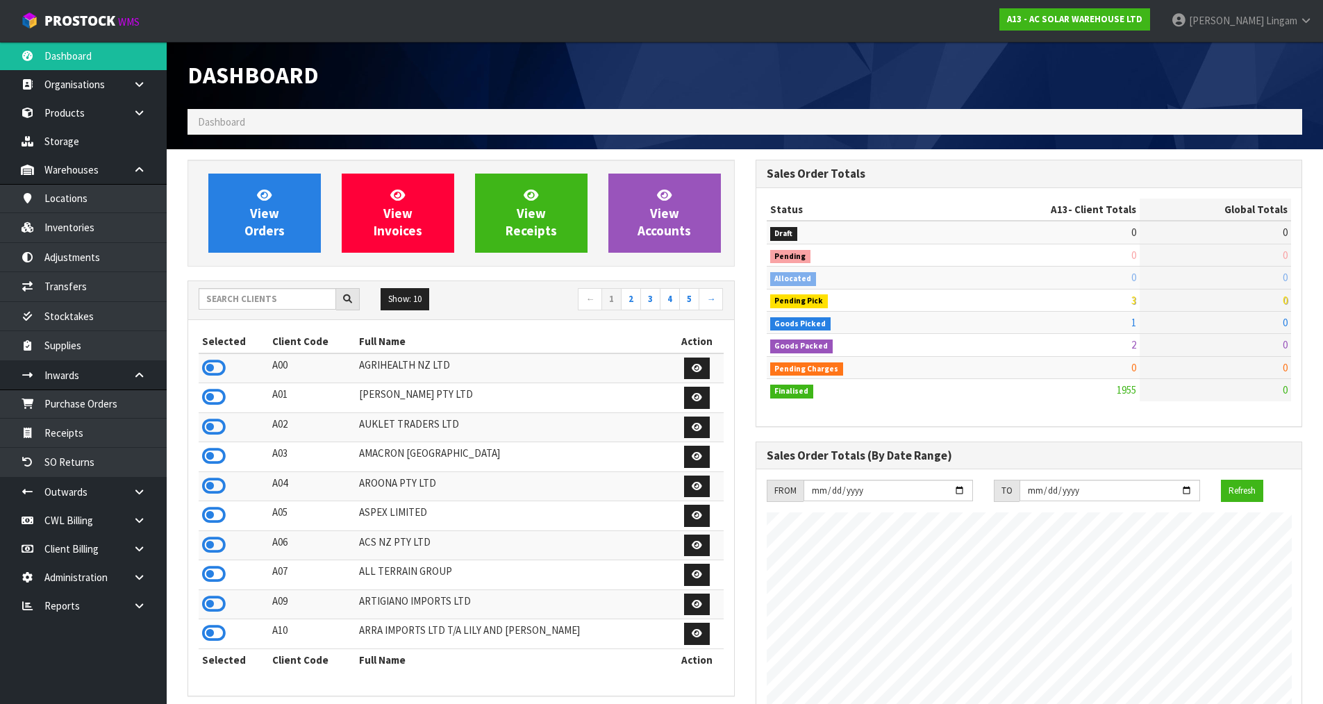
scroll to position [1127, 568]
click at [226, 296] on input "text" at bounding box center [268, 299] width 138 height 22
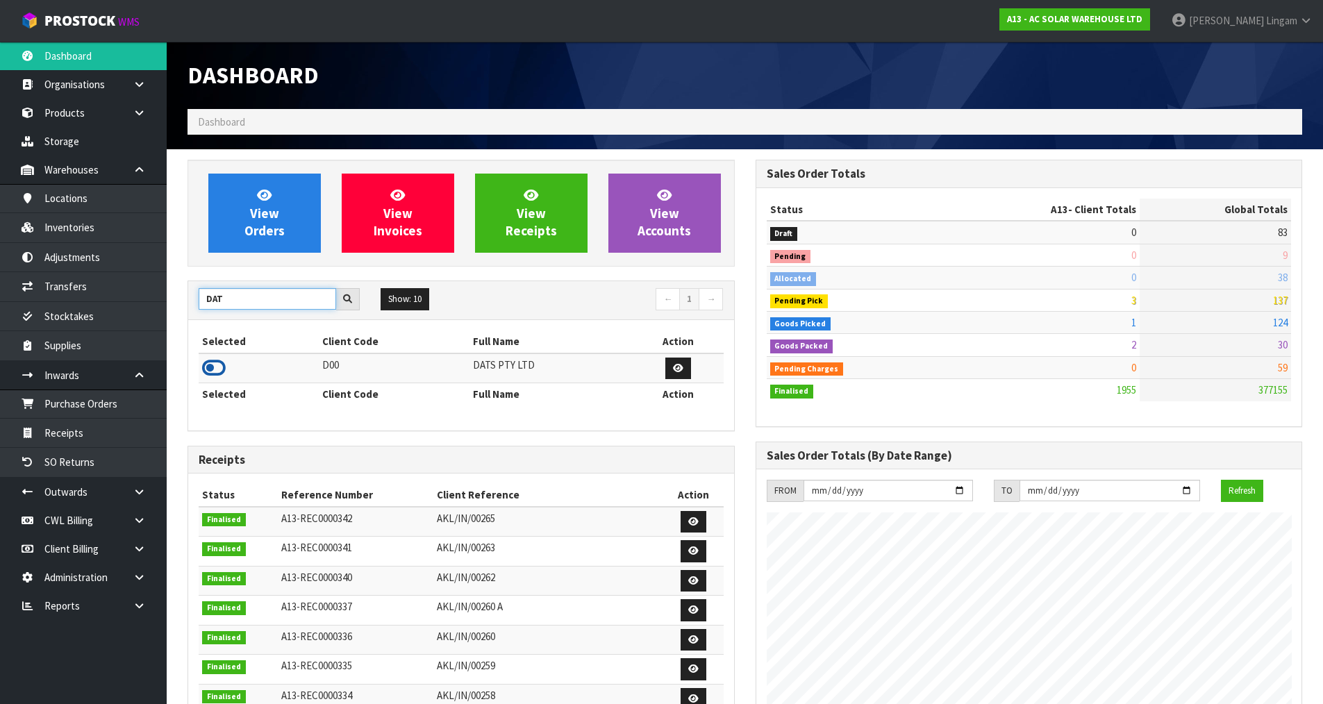
type input "DAT"
click at [213, 373] on icon at bounding box center [214, 368] width 24 height 21
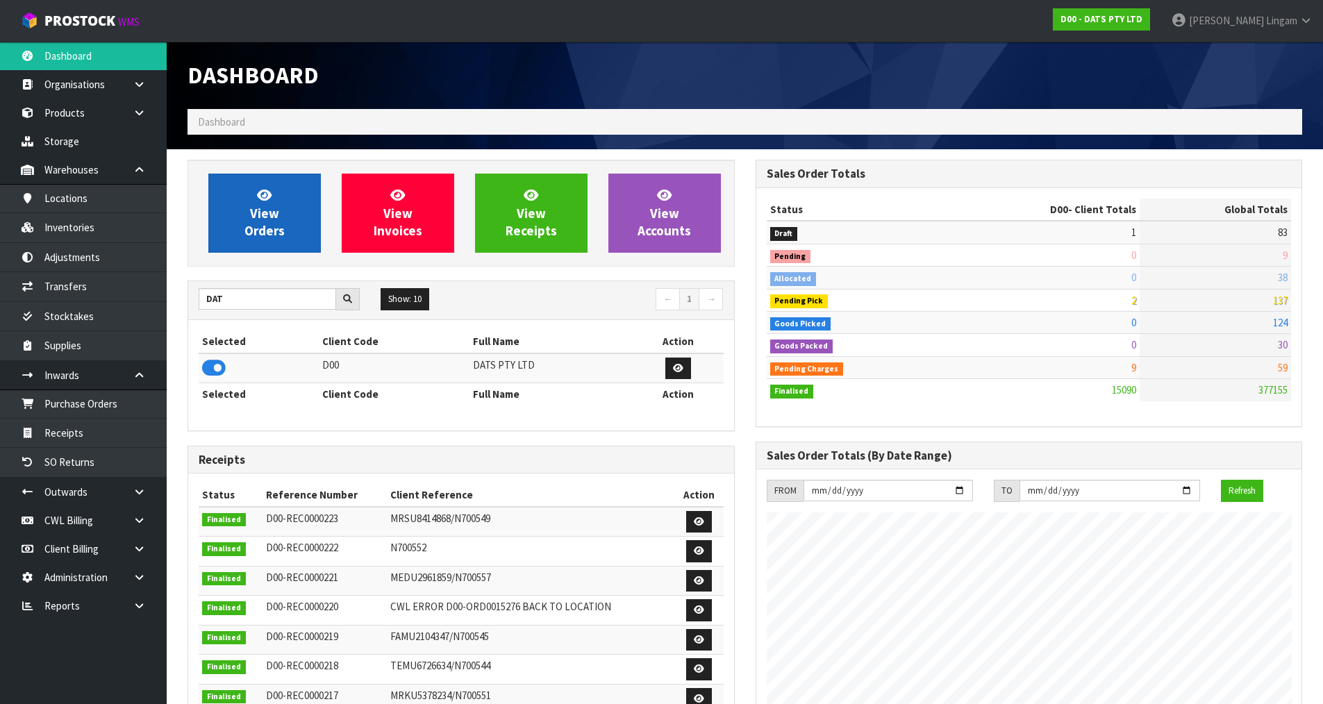
scroll to position [1052, 568]
click at [264, 241] on link "View Orders" at bounding box center [264, 213] width 113 height 79
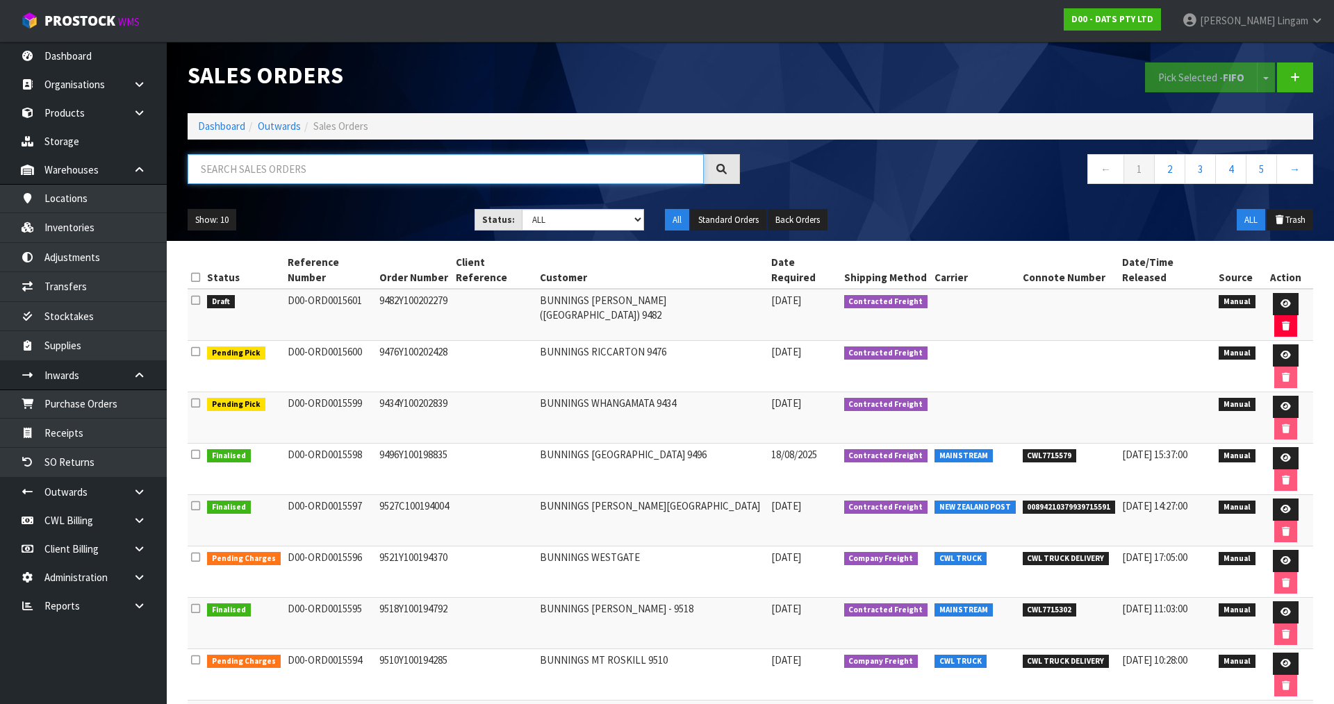
click at [304, 174] on input "text" at bounding box center [446, 169] width 516 height 30
paste input "CWL7715119"
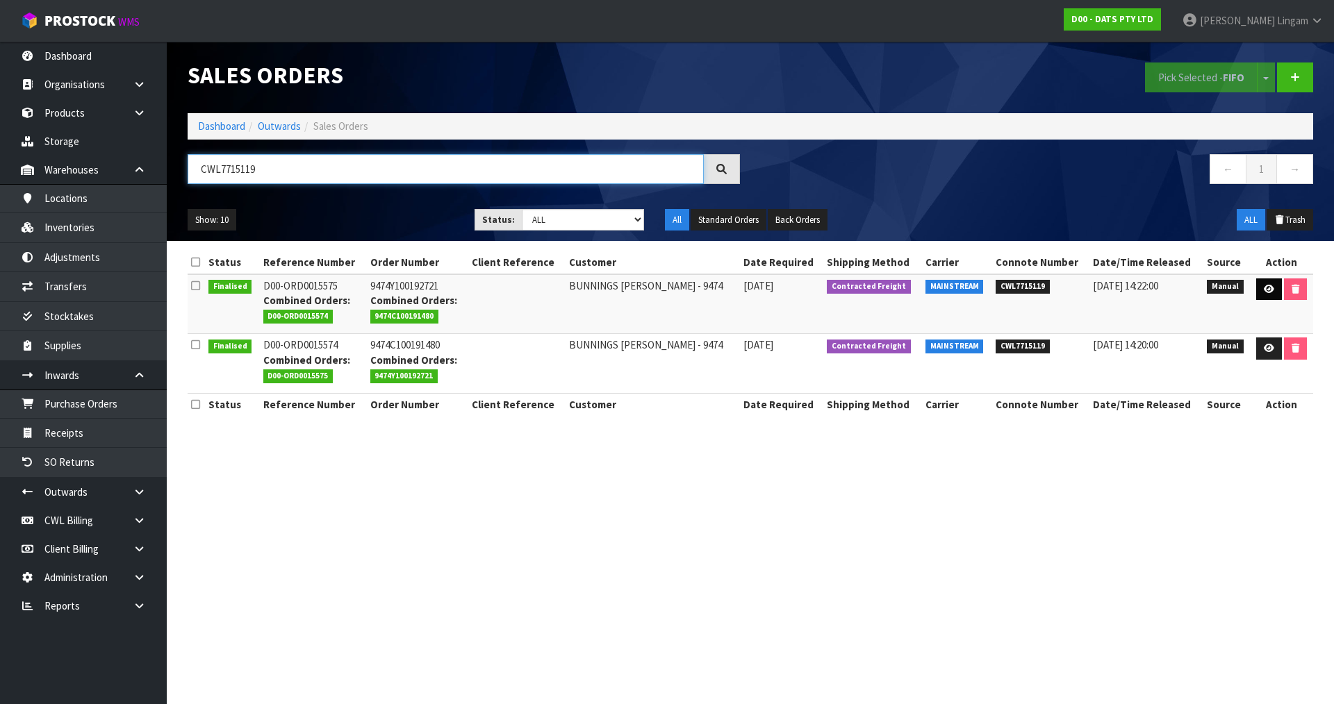
type input "CWL7715119"
click at [1270, 288] on icon at bounding box center [1269, 289] width 10 height 9
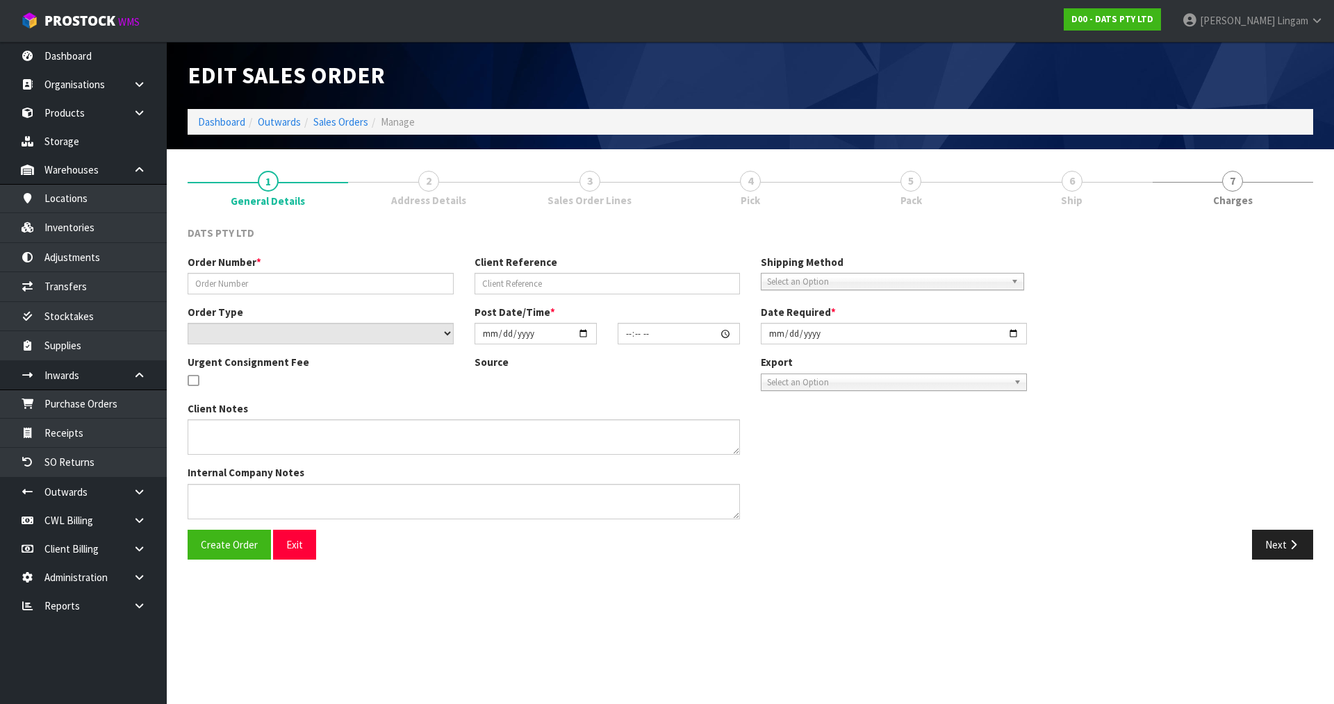
type input "9474Y100192721"
select select "number:0"
type input "[DATE]"
type input "09:39:00.000"
type input "[DATE]"
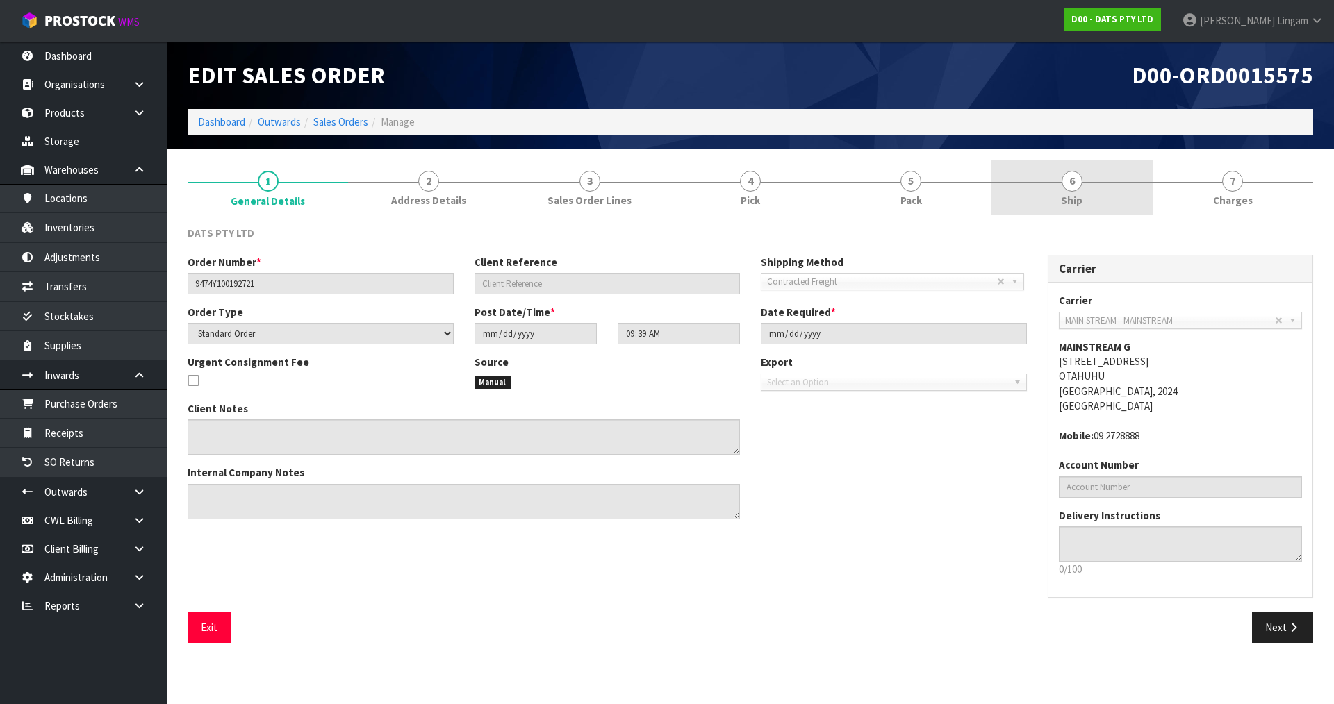
click at [1114, 197] on link "6 Ship" at bounding box center [1071, 187] width 160 height 55
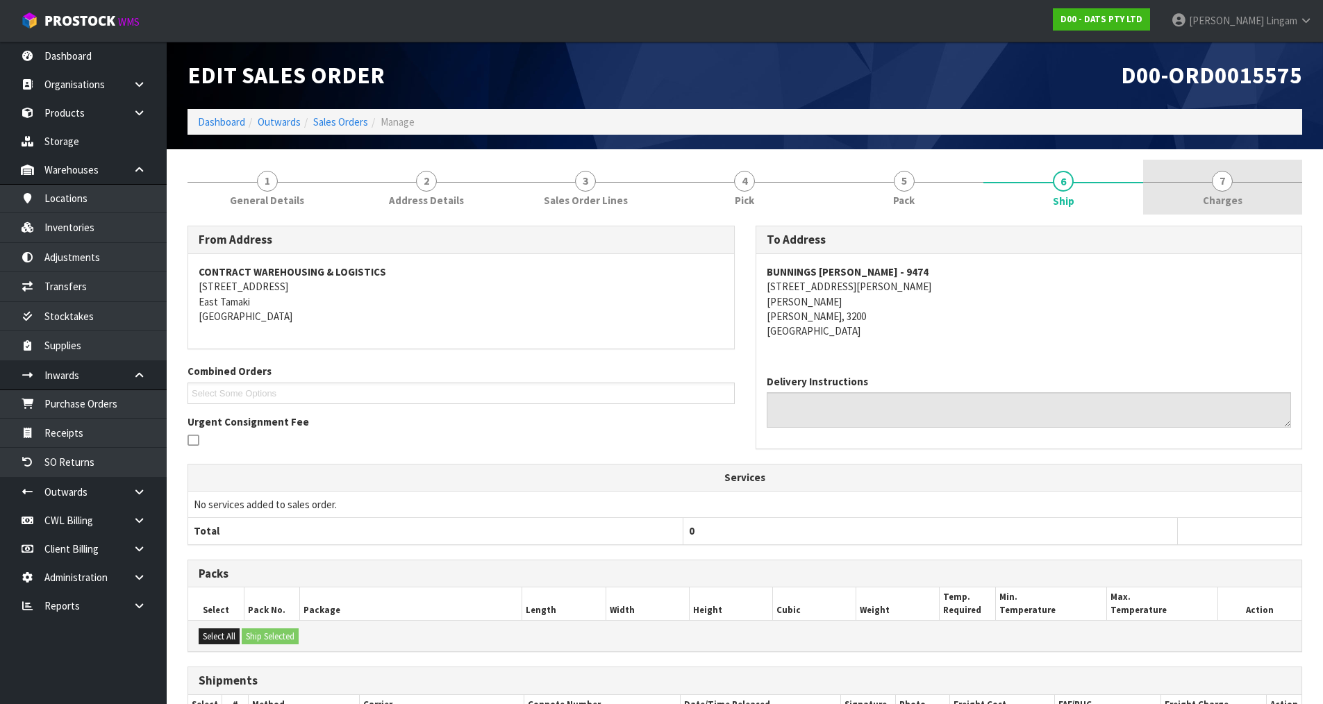
click at [1218, 193] on span "Charges" at bounding box center [1223, 200] width 40 height 15
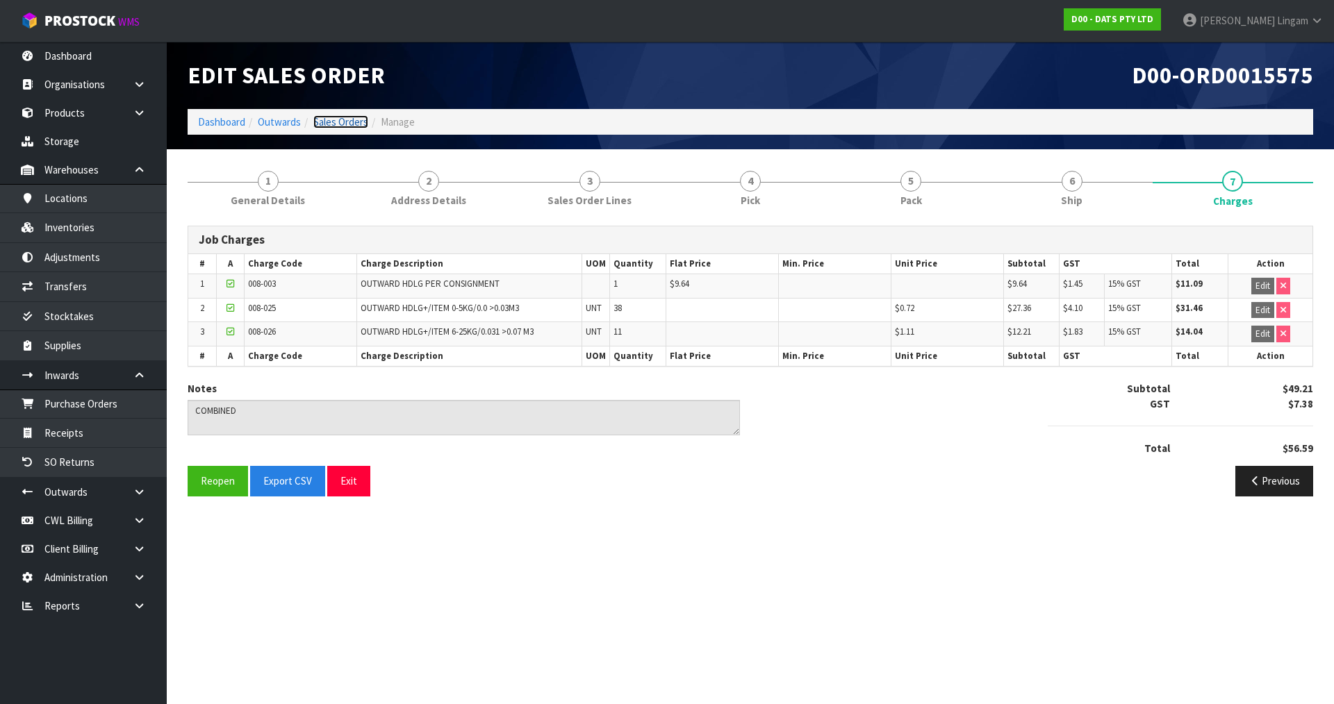
click at [345, 124] on link "Sales Orders" at bounding box center [340, 121] width 55 height 13
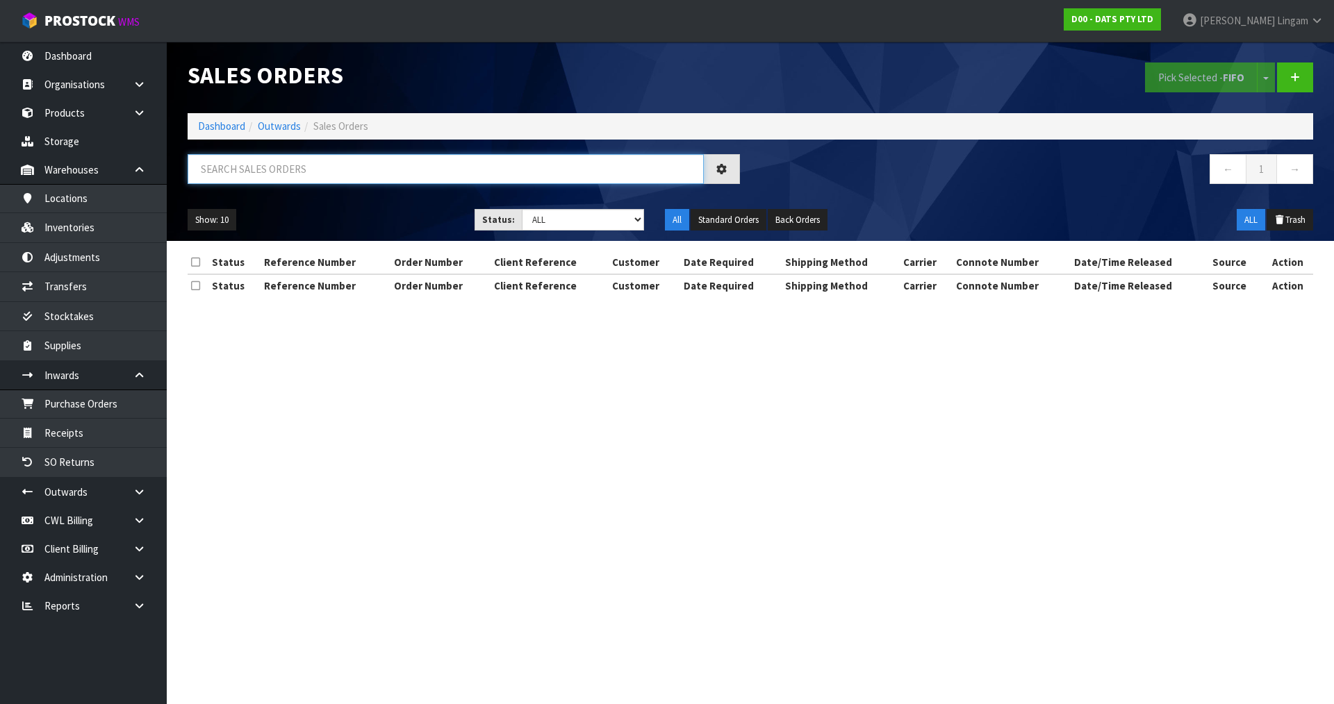
click at [415, 170] on input "text" at bounding box center [446, 169] width 516 height 30
paste input "CWL7715119"
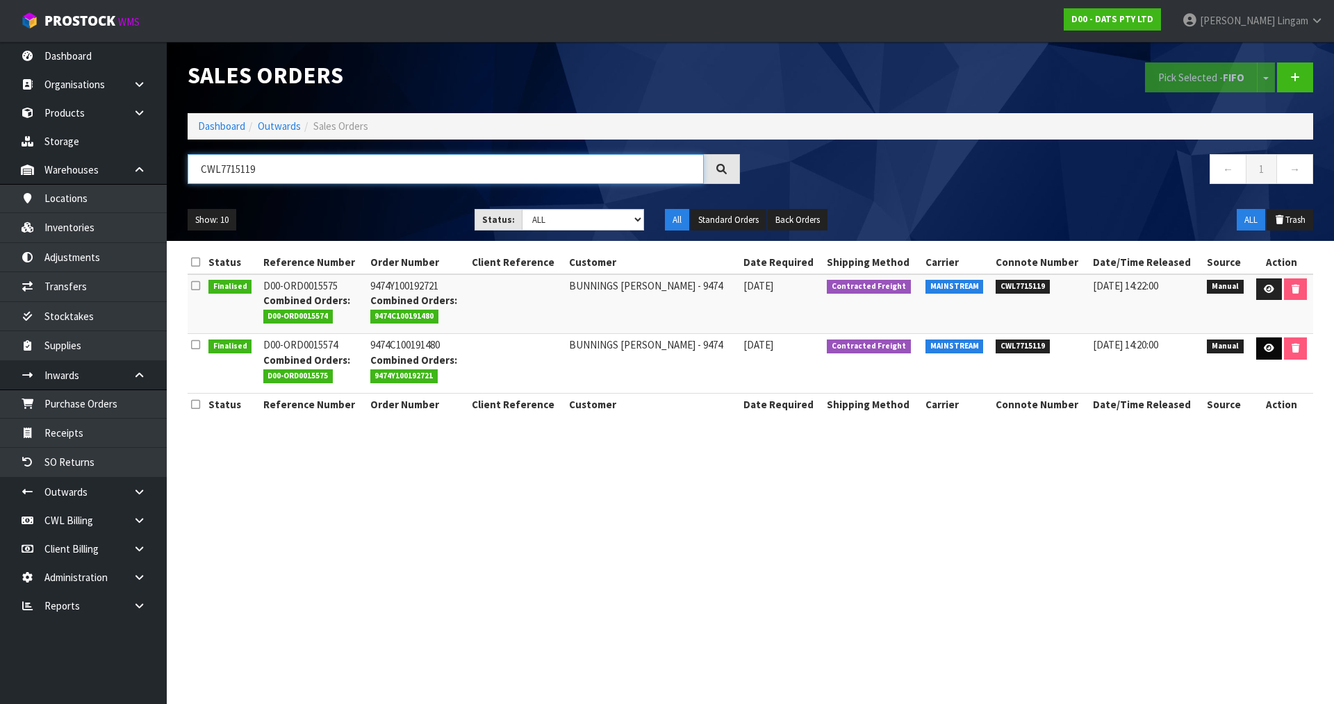
type input "CWL7715119"
click at [1260, 347] on link at bounding box center [1269, 349] width 26 height 22
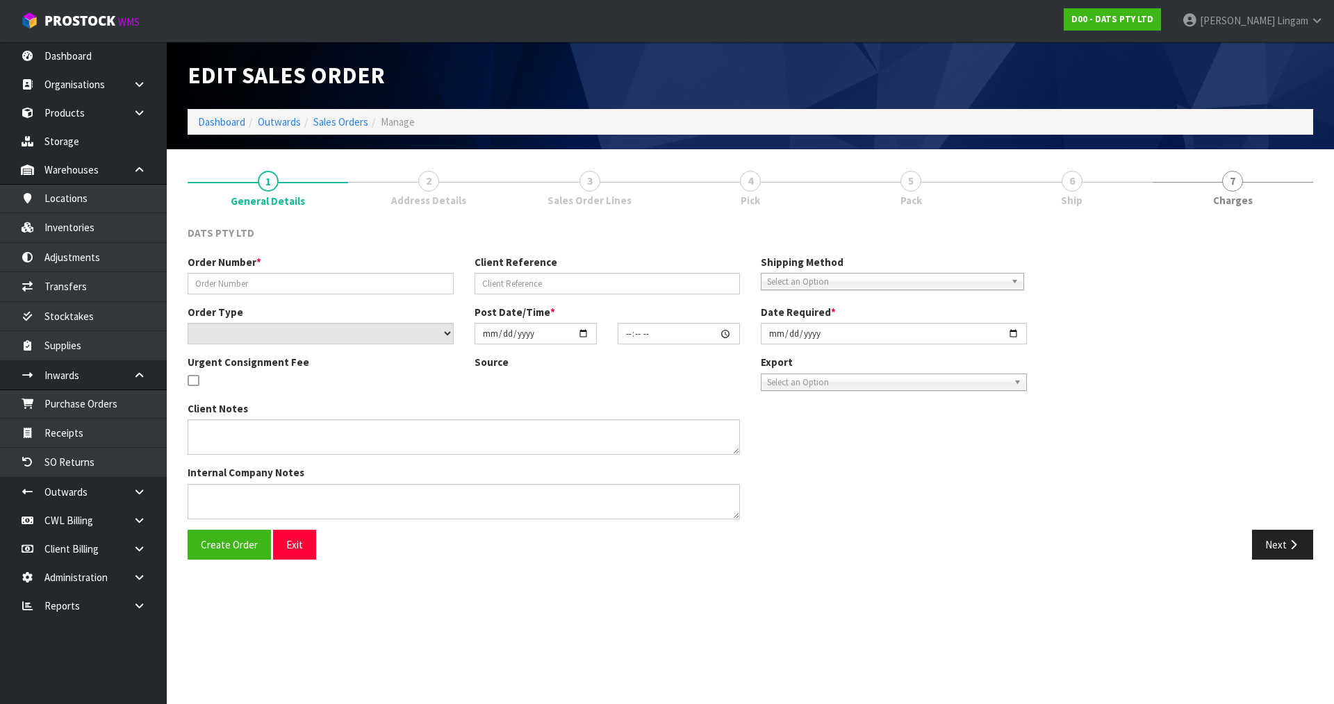
type input "9474C100191480"
select select "number:0"
type input "[DATE]"
type input "09:37:00.000"
type input "[DATE]"
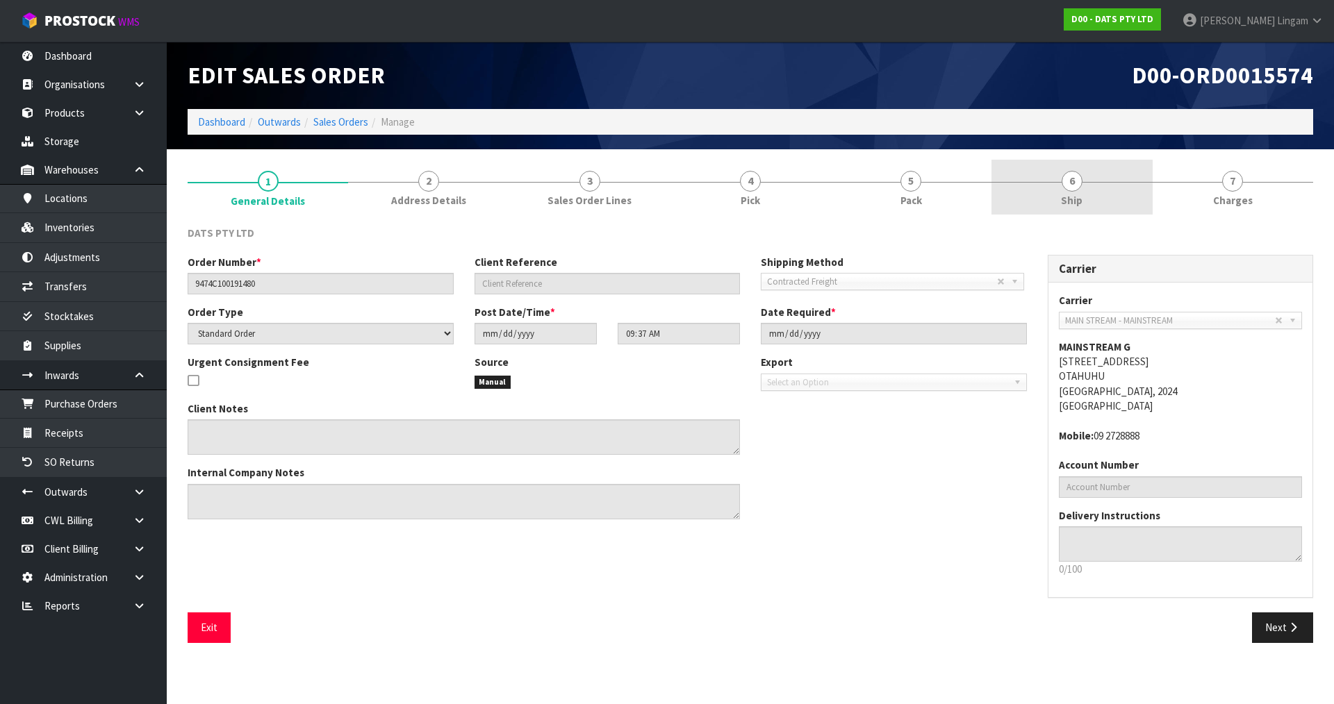
click at [1105, 204] on link "6 Ship" at bounding box center [1071, 187] width 160 height 55
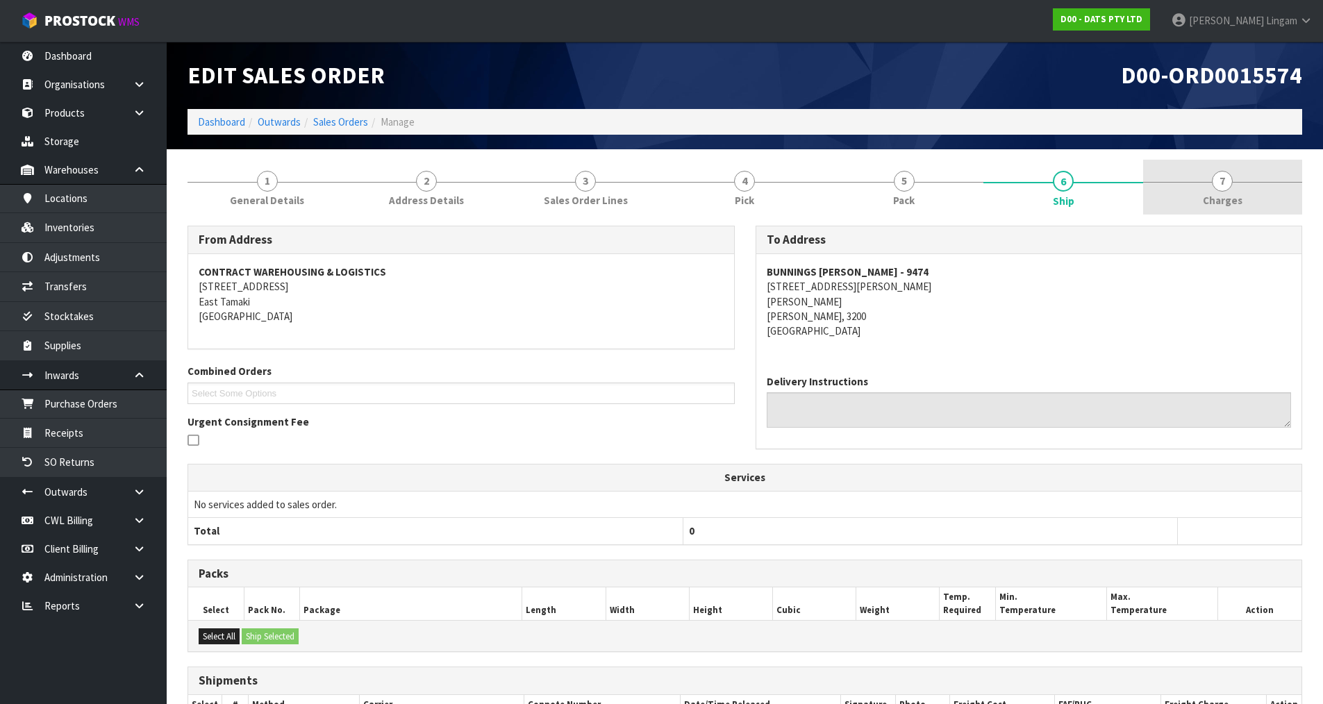
click at [1232, 201] on span "Charges" at bounding box center [1223, 200] width 40 height 15
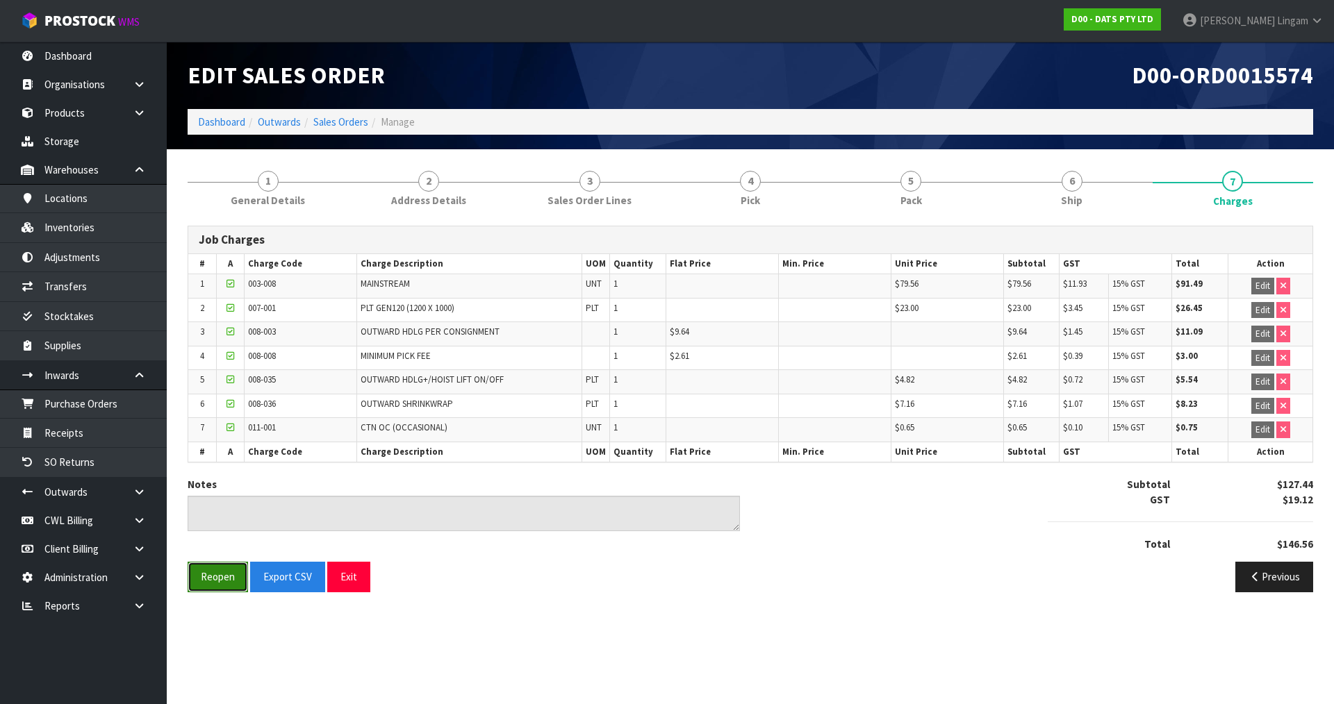
click at [229, 574] on button "Reopen" at bounding box center [218, 577] width 60 height 30
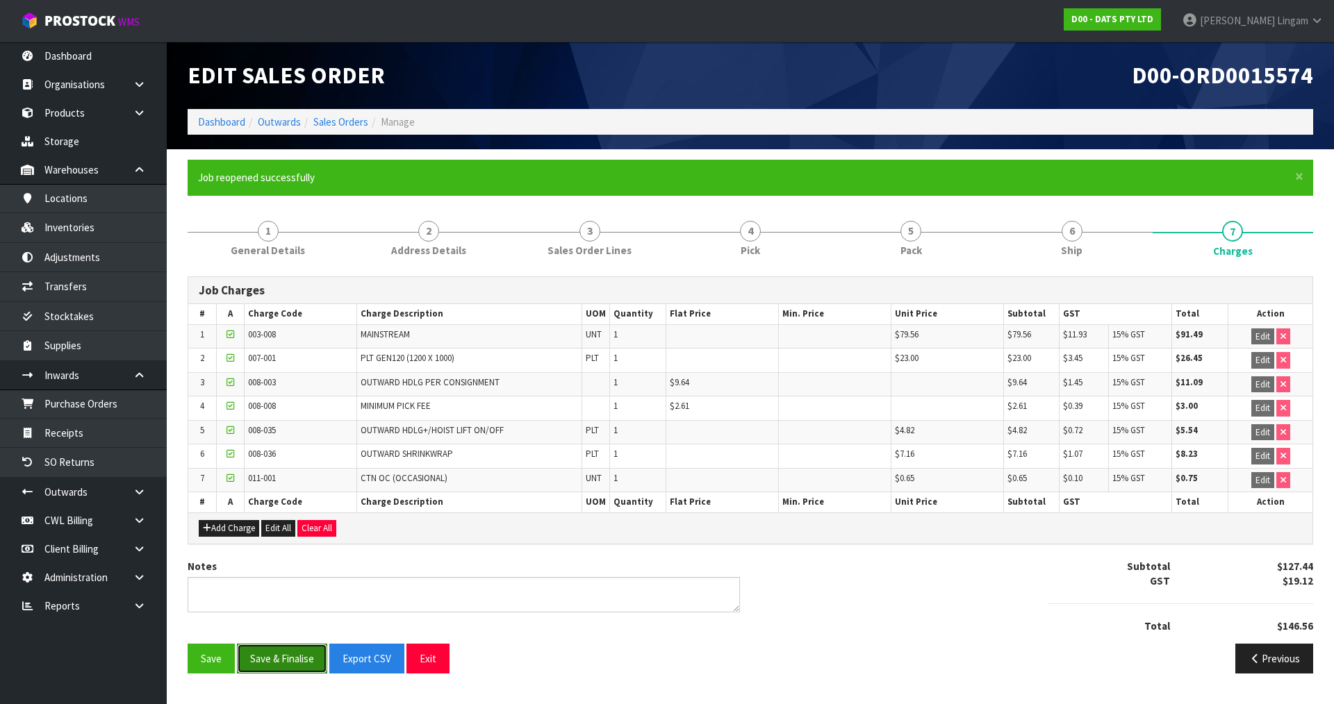
click at [283, 659] on button "Save & Finalise" at bounding box center [282, 659] width 90 height 30
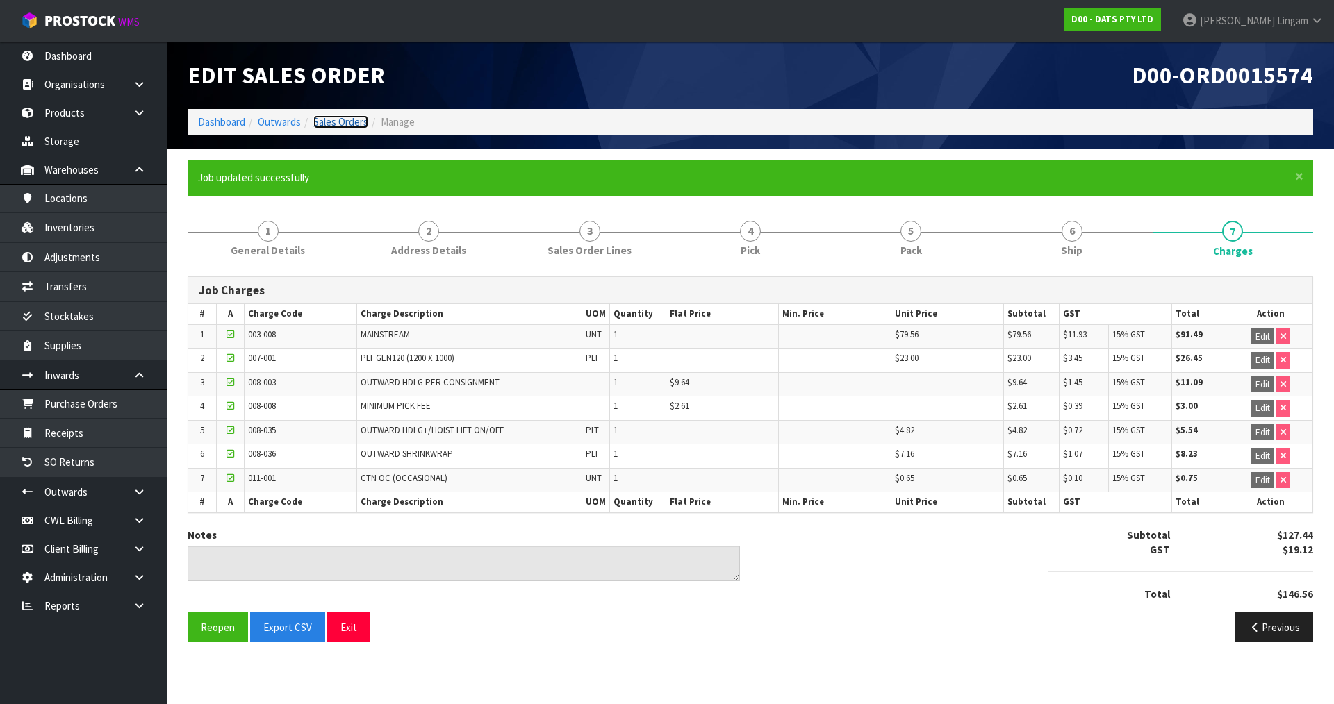
click at [331, 120] on link "Sales Orders" at bounding box center [340, 121] width 55 height 13
